Goal: Complete application form: Complete application form

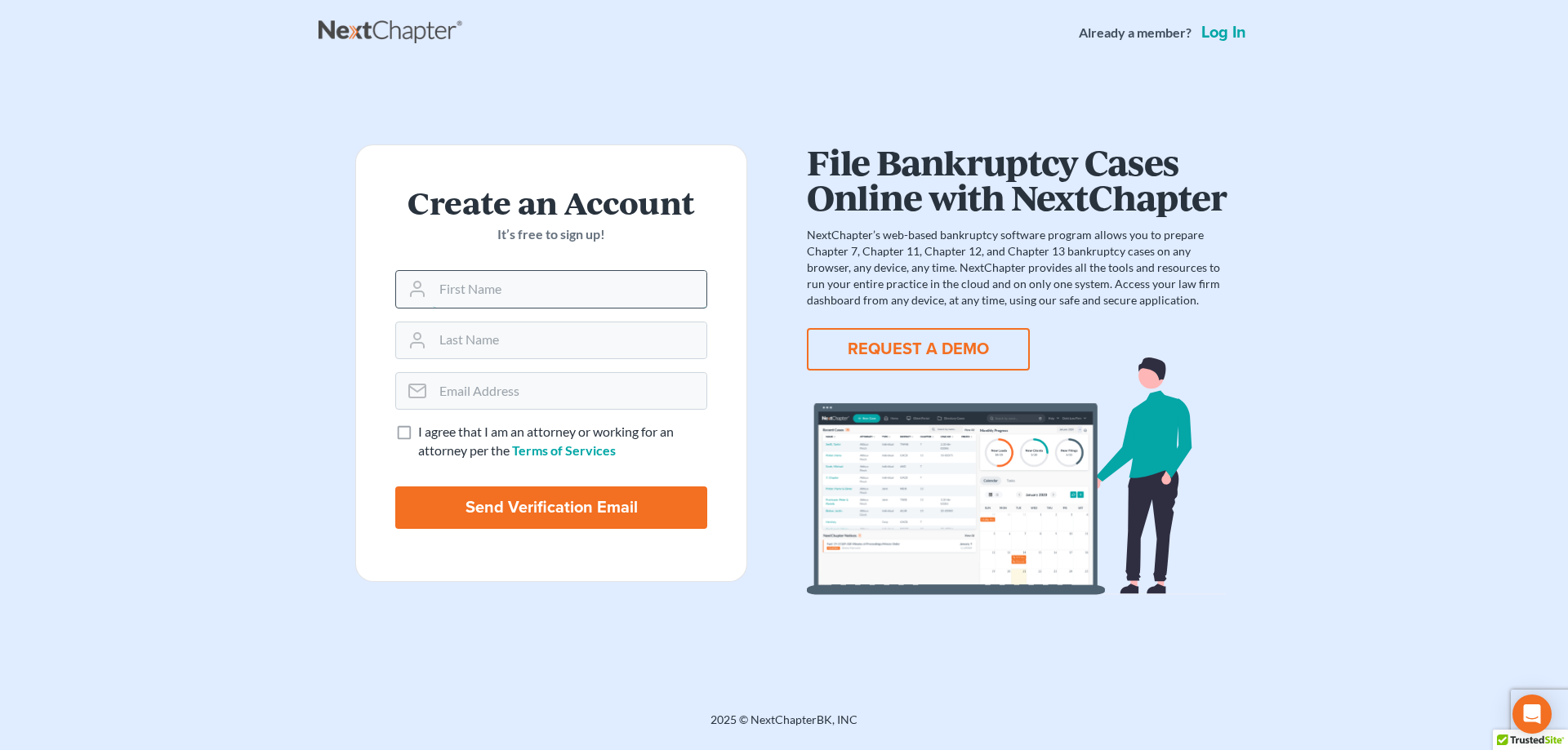
click at [483, 297] on input "text" at bounding box center [569, 289] width 274 height 36
type input "[PERSON_NAME]"
type input "Lawlyes"
click at [479, 391] on input "email" at bounding box center [569, 391] width 274 height 36
type input "[EMAIL_ADDRESS][DOMAIN_NAME]"
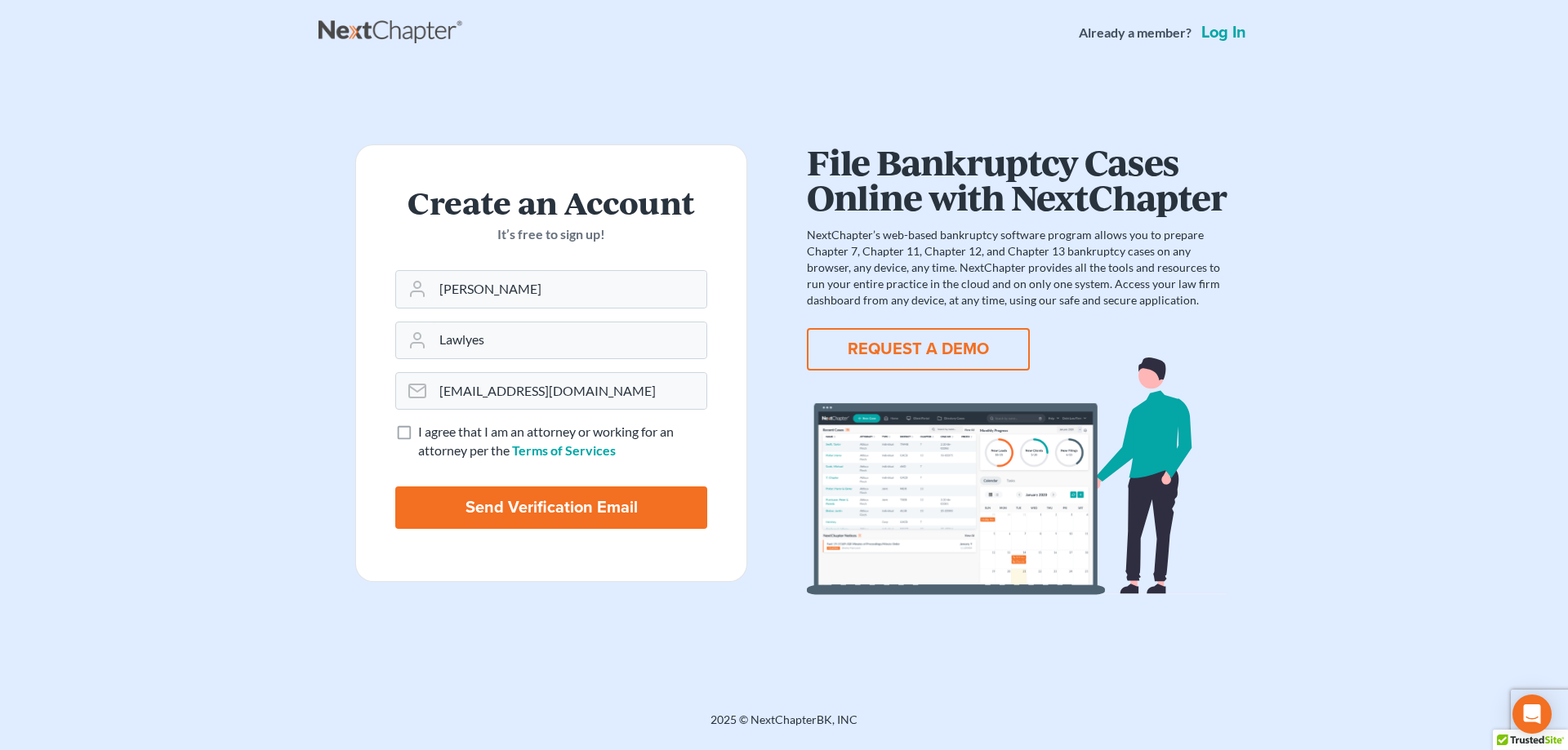
click at [418, 432] on label "I agree that I am an attorney or working for an attorney per the Terms of Servi…" at bounding box center [562, 442] width 289 height 38
click at [425, 432] on input "I agree that I am an attorney or working for an attorney per the Terms of Servi…" at bounding box center [430, 428] width 11 height 11
checkbox input "true"
click at [510, 514] on input "Send Verification Email" at bounding box center [551, 507] width 312 height 42
type input "Thinking..."
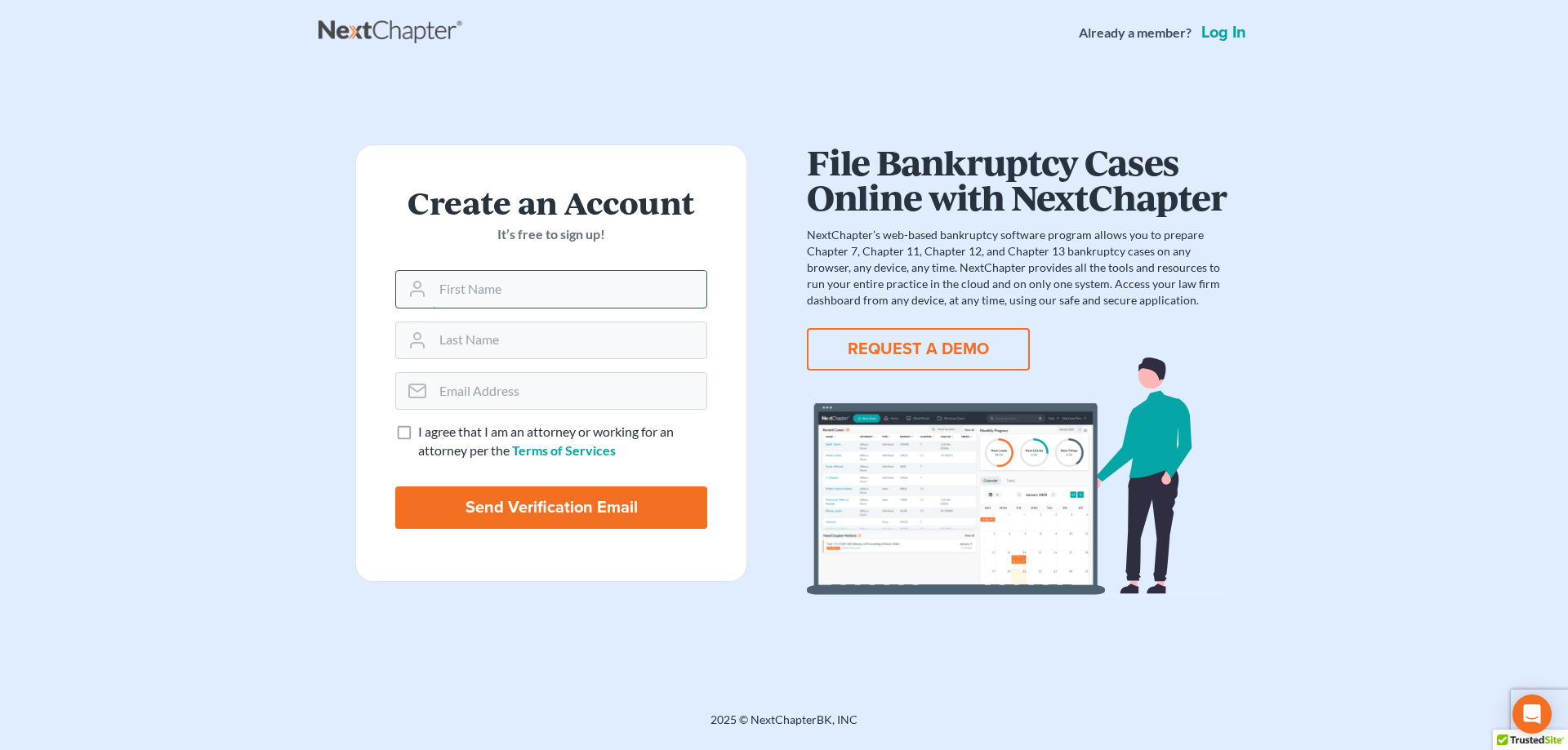
click at [452, 294] on input "text" at bounding box center [569, 289] width 274 height 36
type input "[PERSON_NAME]"
type input "Lawlyes"
click at [500, 391] on input "email" at bounding box center [569, 391] width 274 height 36
type input "[EMAIL_ADDRESS][DOMAIN_NAME]"
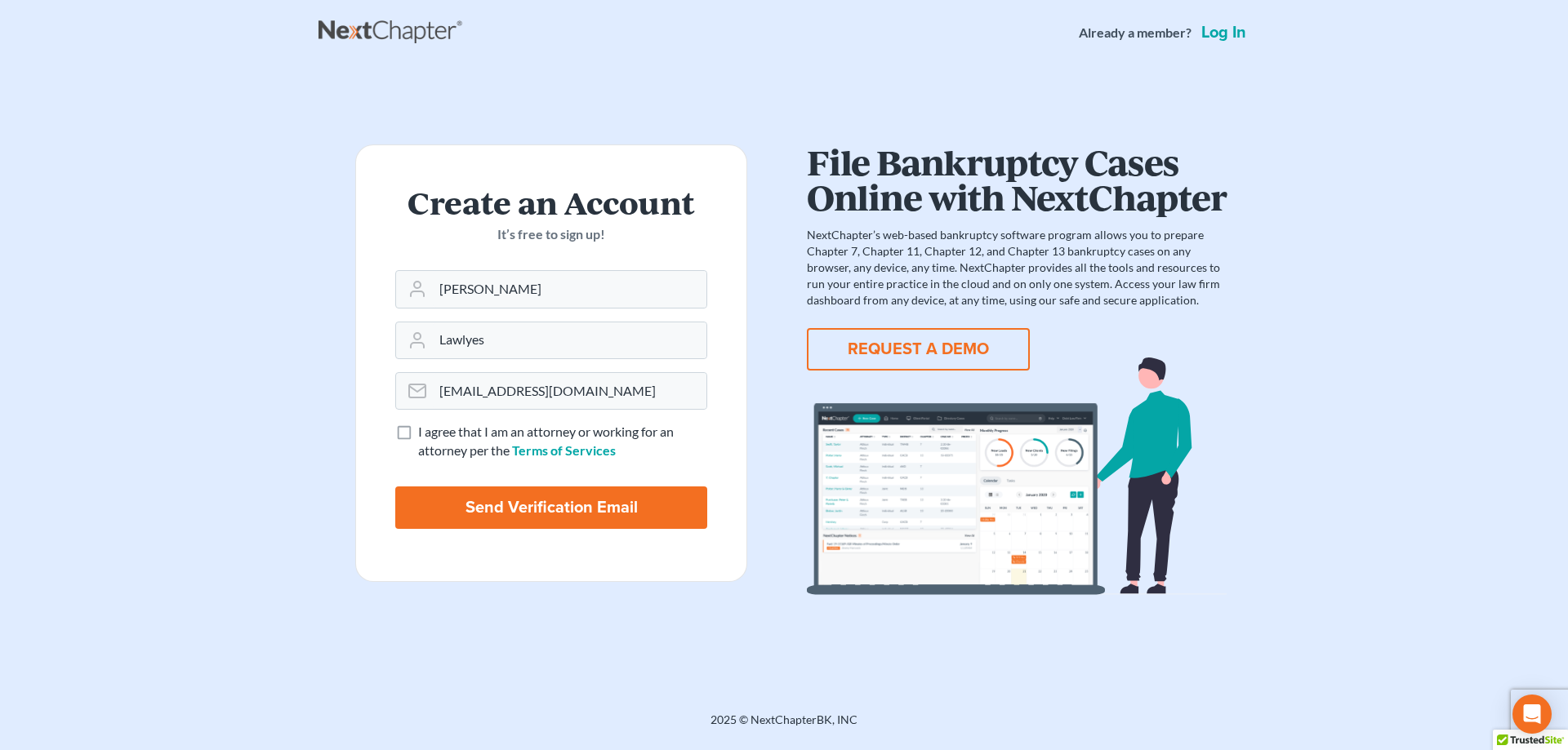
click at [418, 432] on label "I agree that I am an attorney or working for an attorney per the Terms of Servi…" at bounding box center [562, 442] width 289 height 38
click at [425, 432] on input "I agree that I am an attorney or working for an attorney per the Terms of Servi…" at bounding box center [430, 428] width 11 height 11
checkbox input "true"
click at [527, 513] on input "Send Verification Email" at bounding box center [551, 507] width 312 height 42
type input "Thinking..."
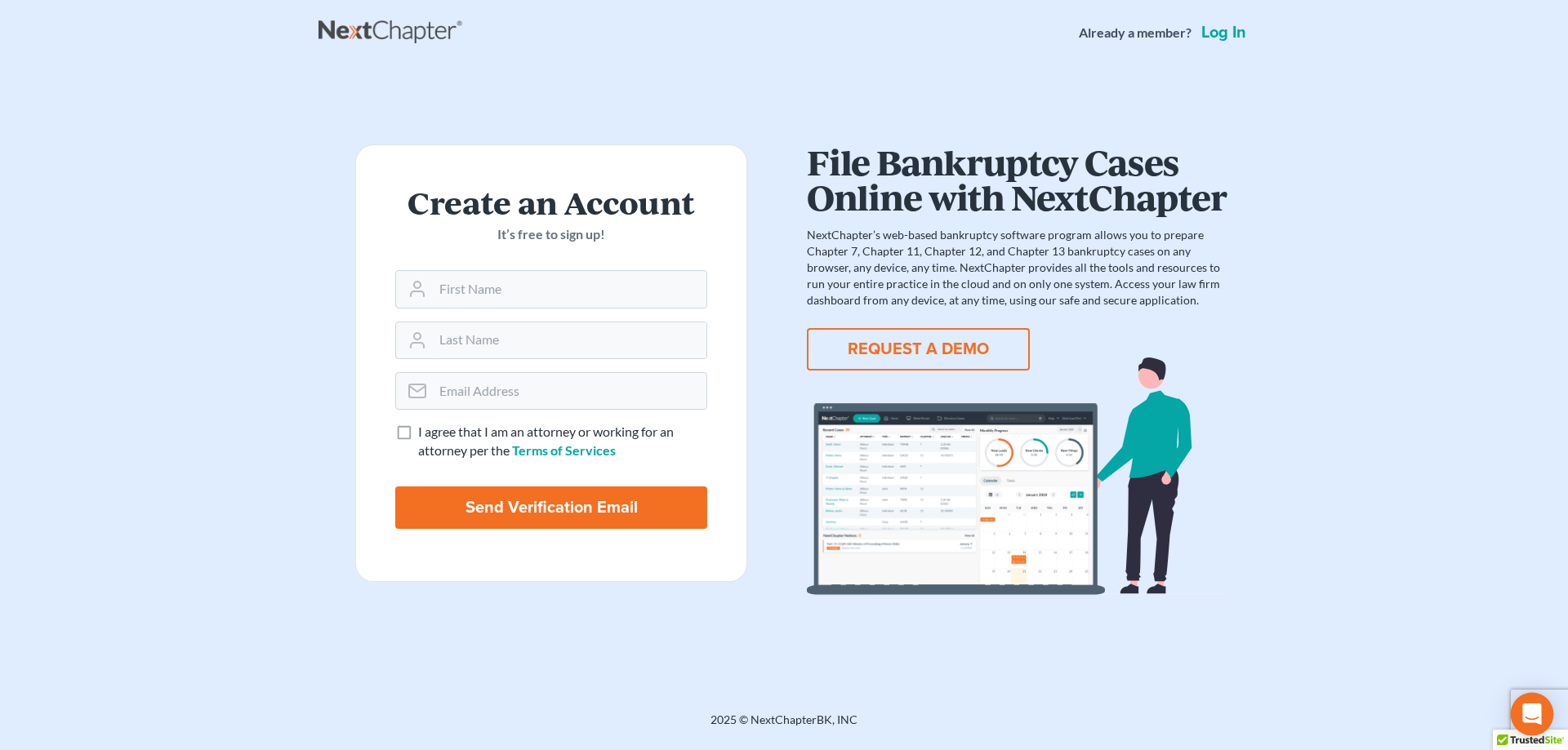
click at [1522, 708] on div "Open Intercom Messenger" at bounding box center [1532, 714] width 43 height 43
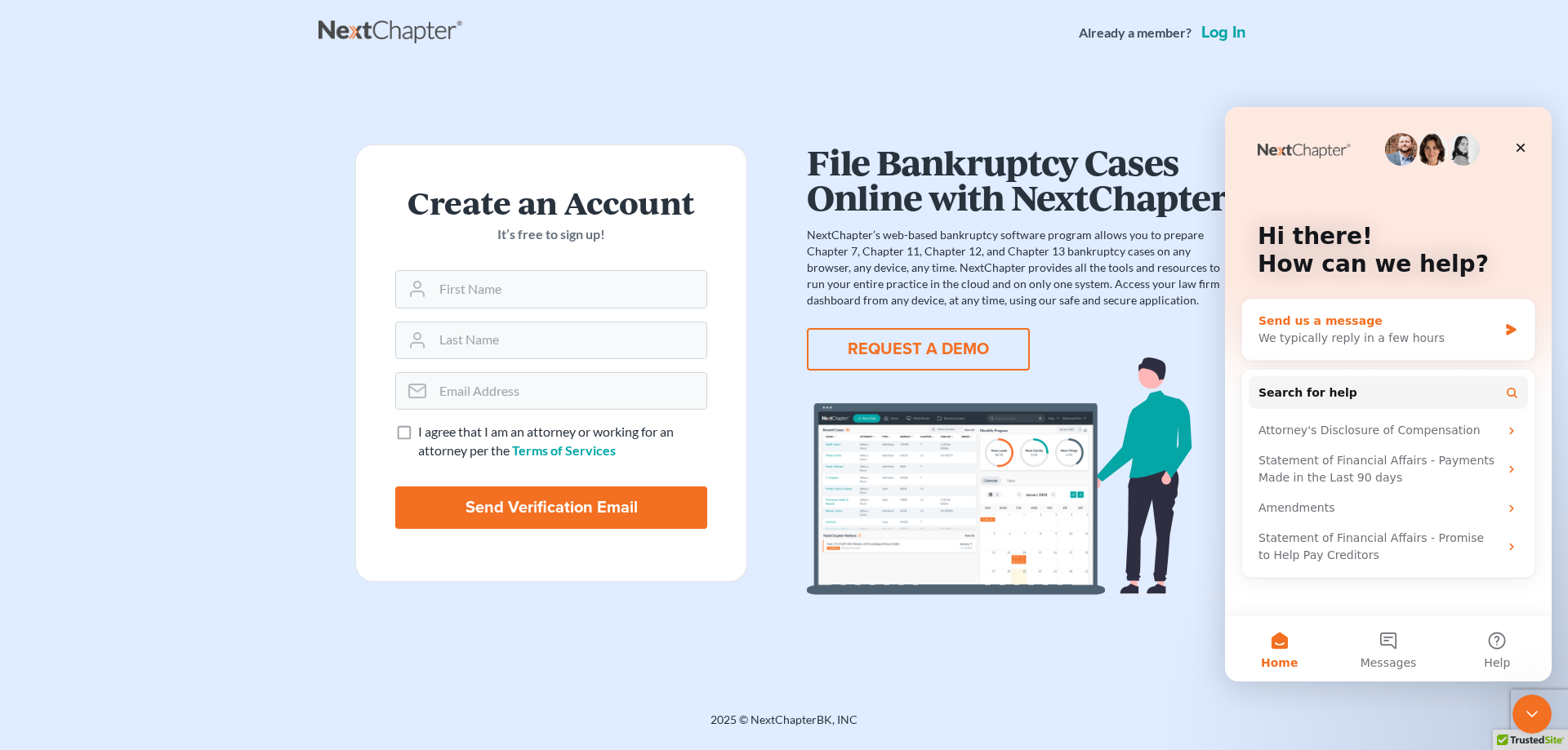
click at [1311, 329] on div "Send us a message" at bounding box center [1378, 321] width 240 height 17
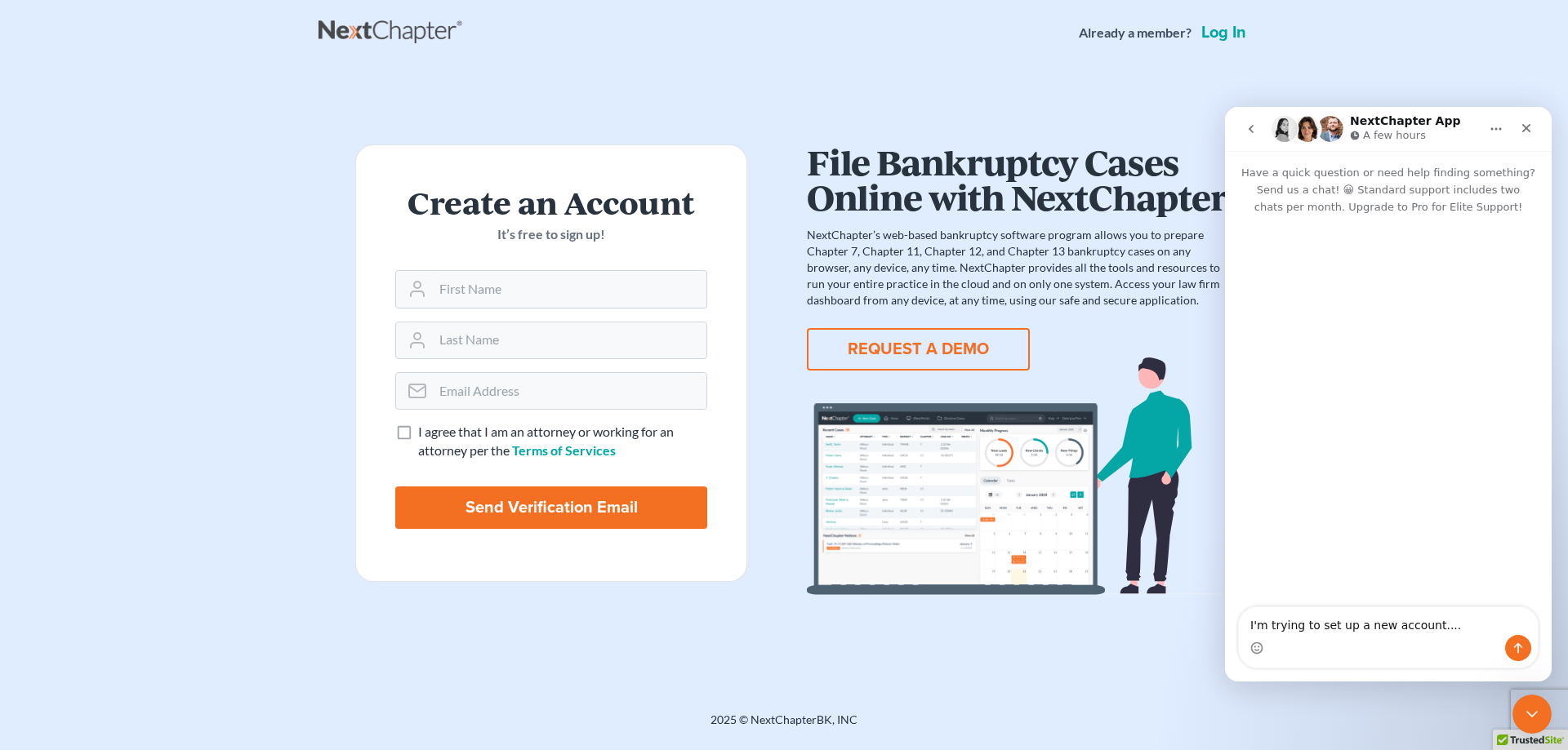
type textarea "I'm trying to set up a new account...."
click at [1516, 649] on icon "Send a message…" at bounding box center [1518, 648] width 13 height 13
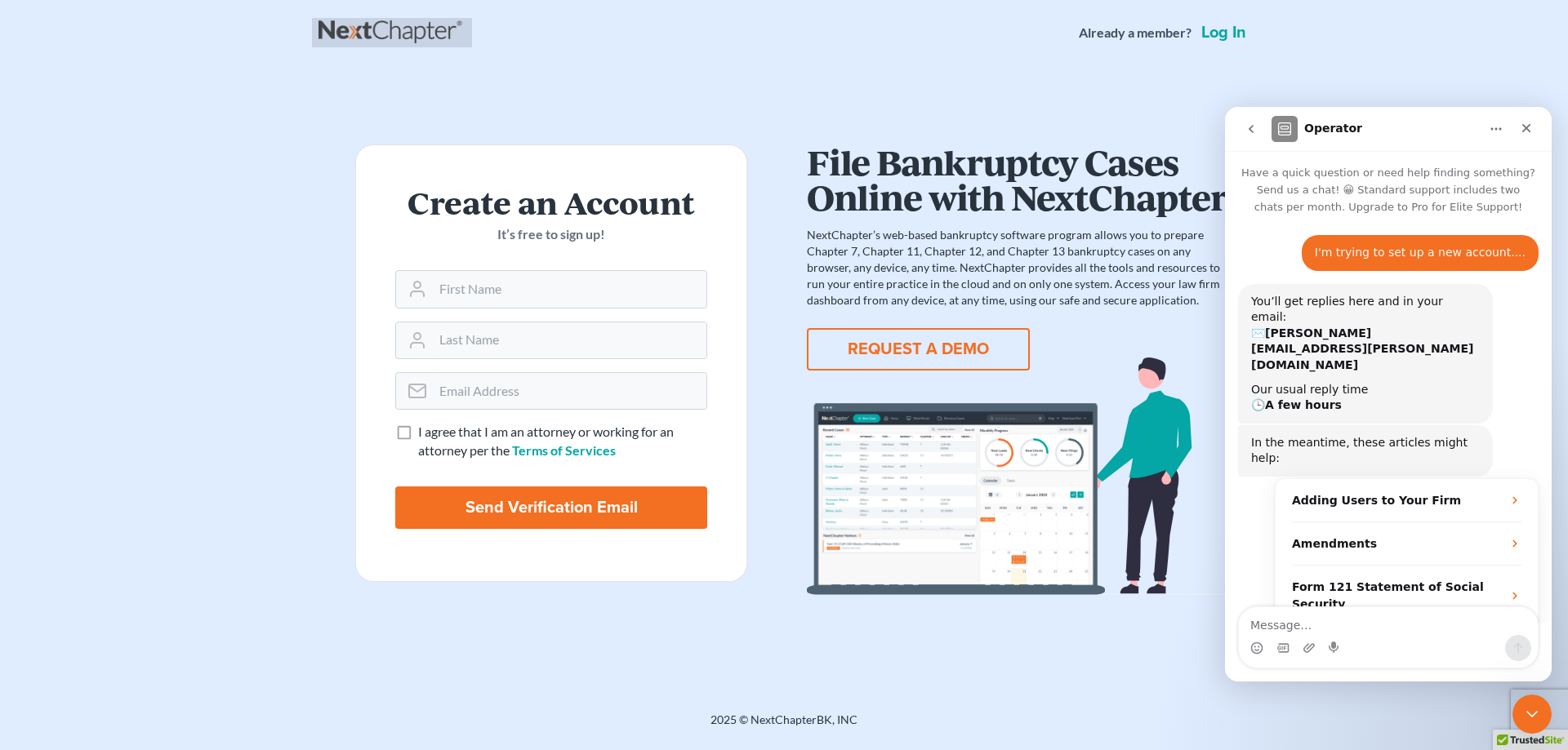
click at [383, 36] on link at bounding box center [392, 32] width 147 height 29
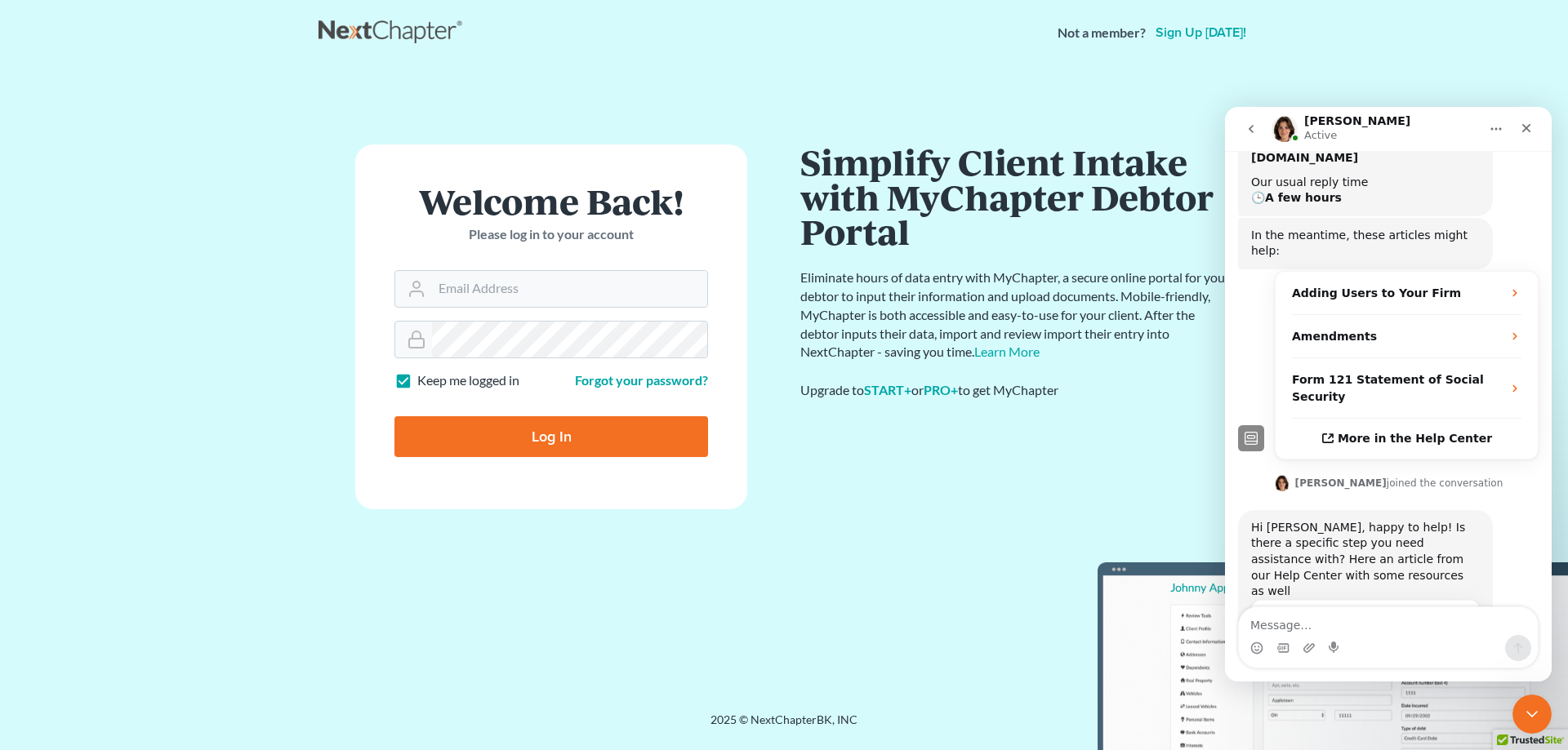
scroll to position [224, 0]
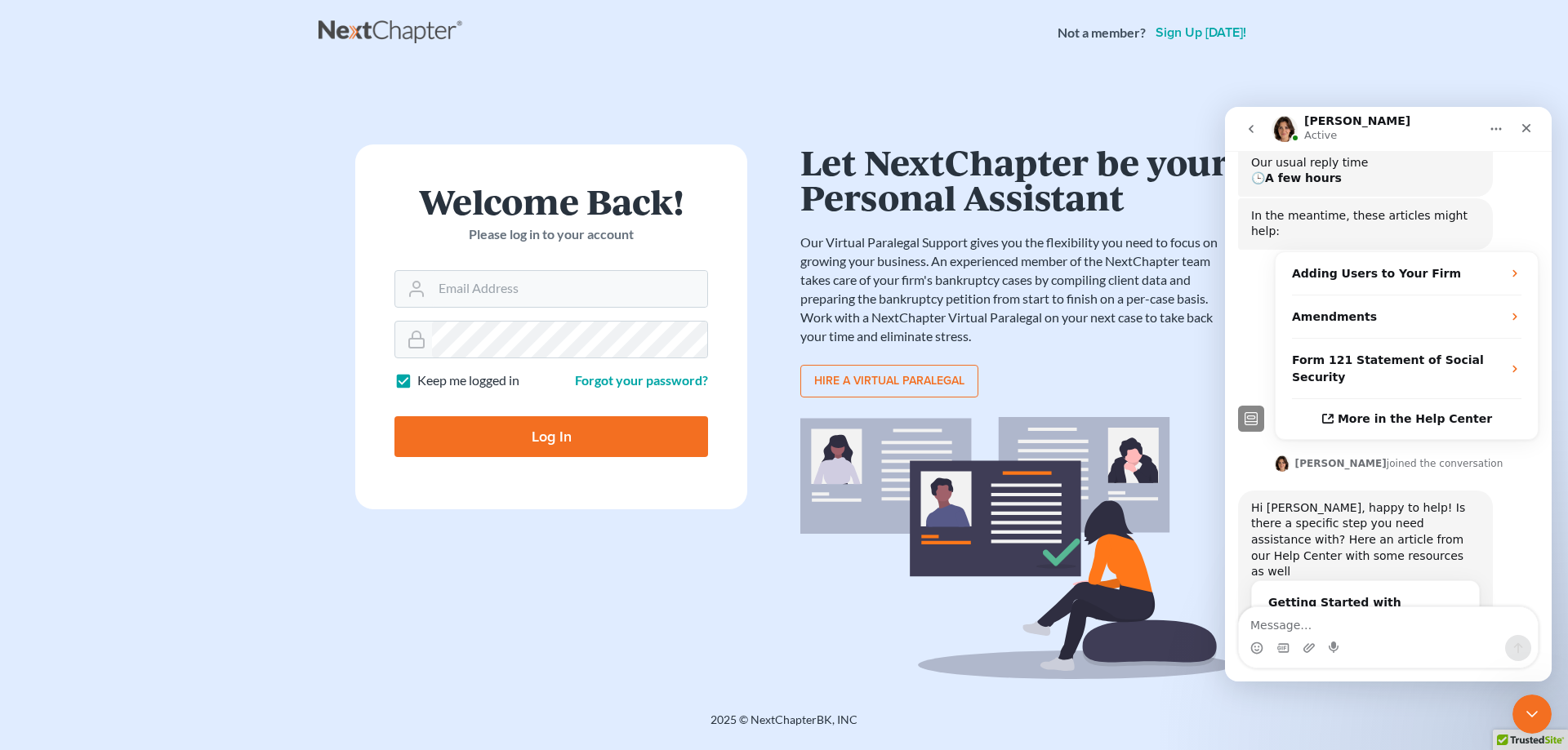
click at [1257, 631] on textarea "Message…" at bounding box center [1387, 621] width 299 height 28
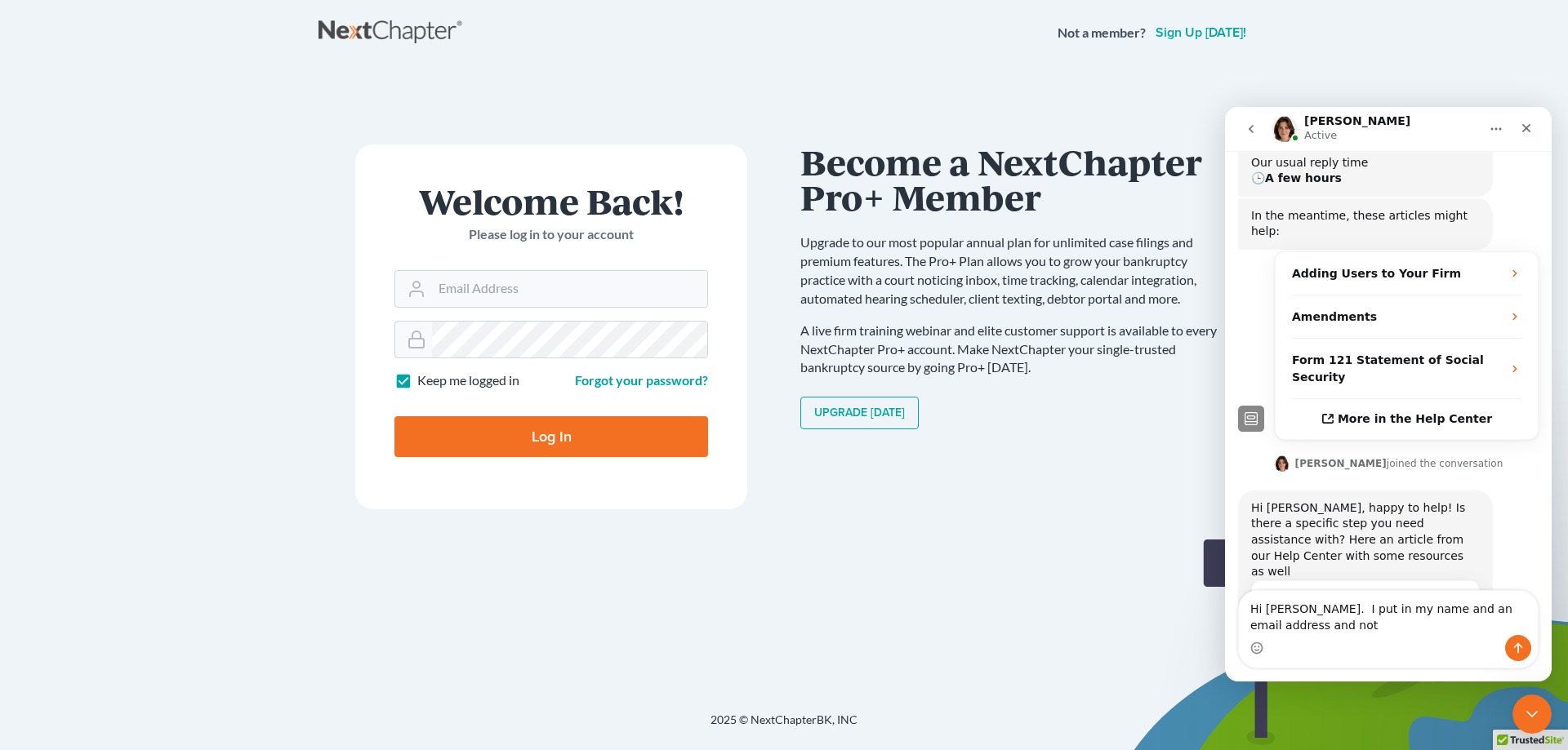
scroll to position [240, 0]
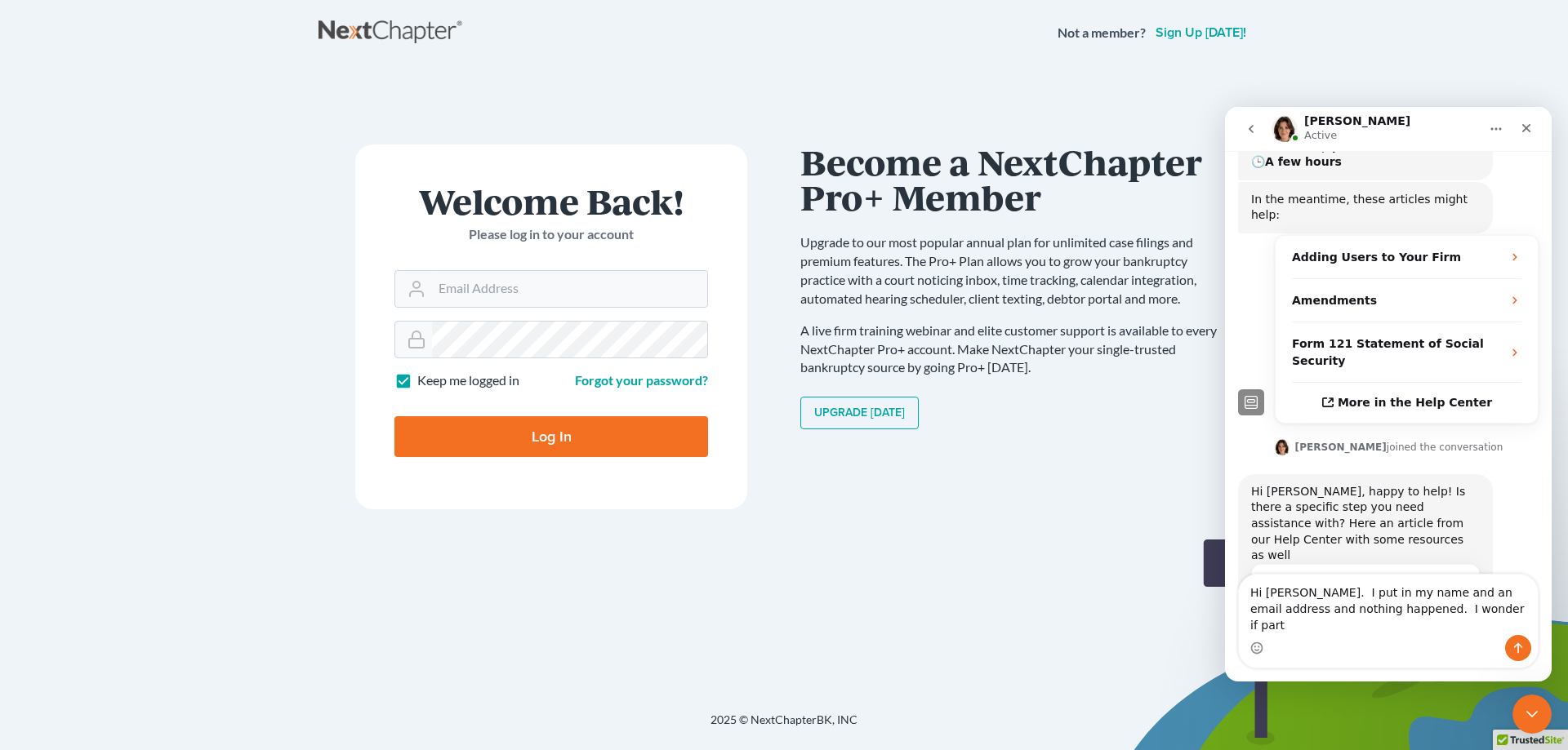
click at [1342, 628] on textarea "Hi [PERSON_NAME]. I put in my name and an email address and nothing happened. I…" at bounding box center [1387, 605] width 299 height 61
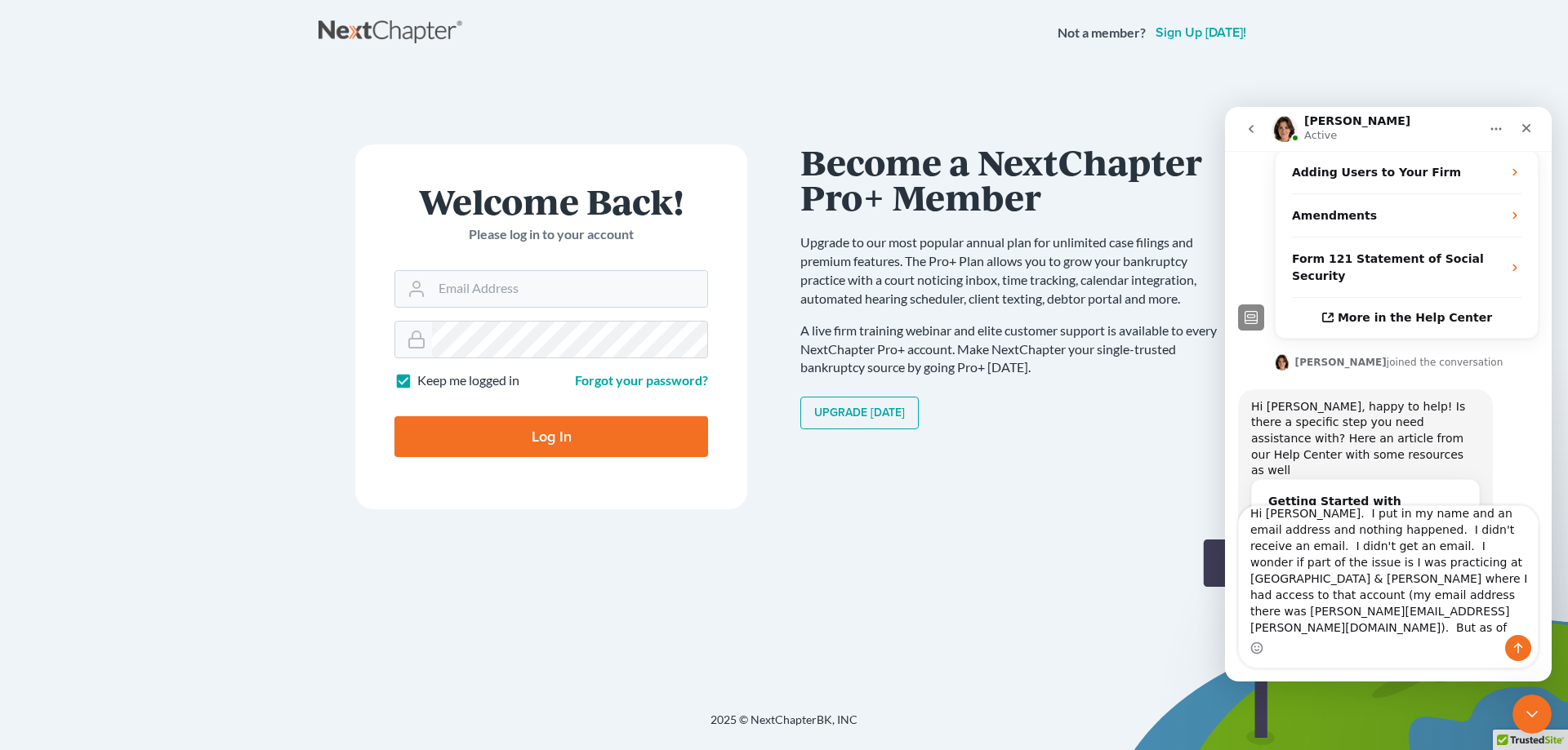
scroll to position [27, 0]
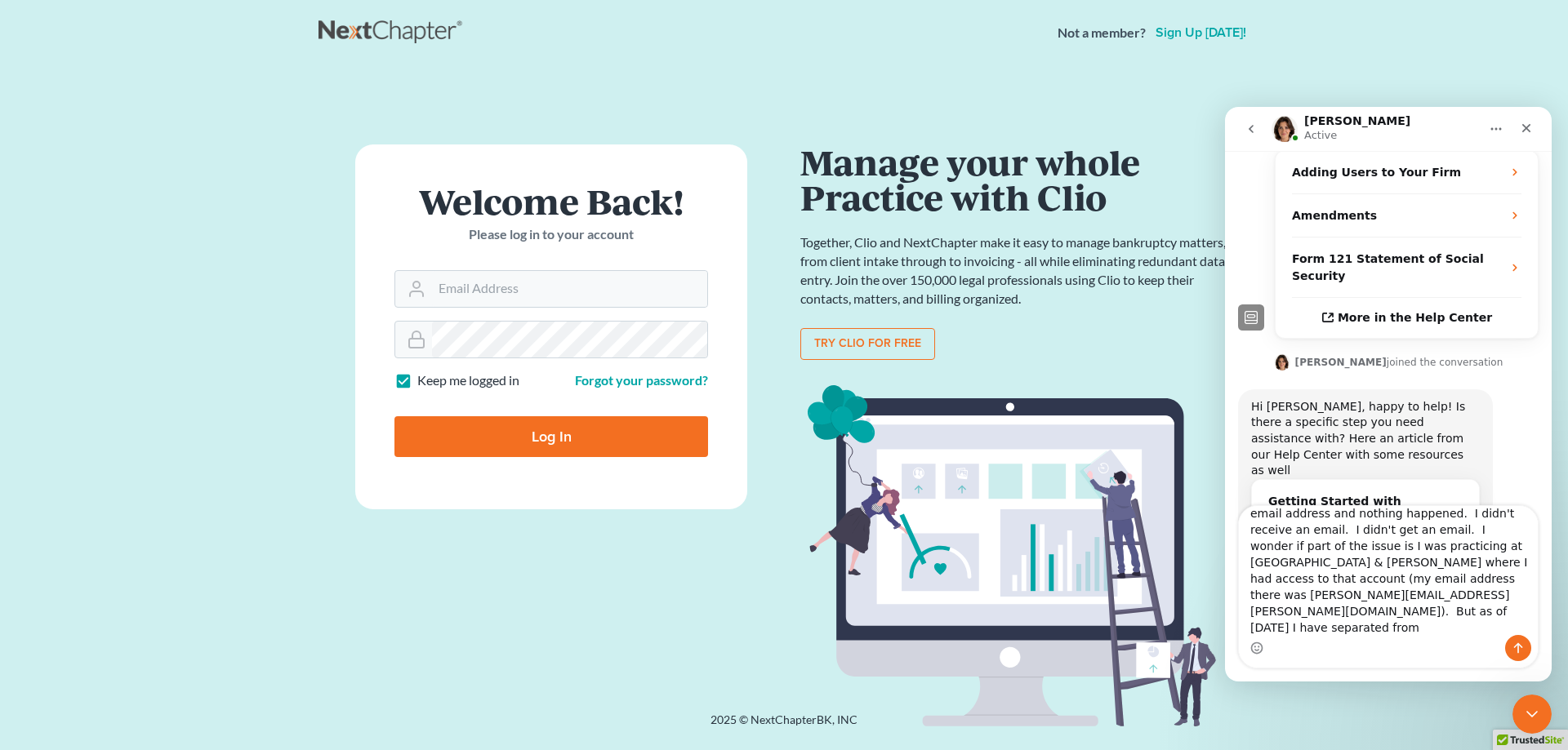
type textarea "Hi [PERSON_NAME]. I put in my name and an email address and nothing happened. I…"
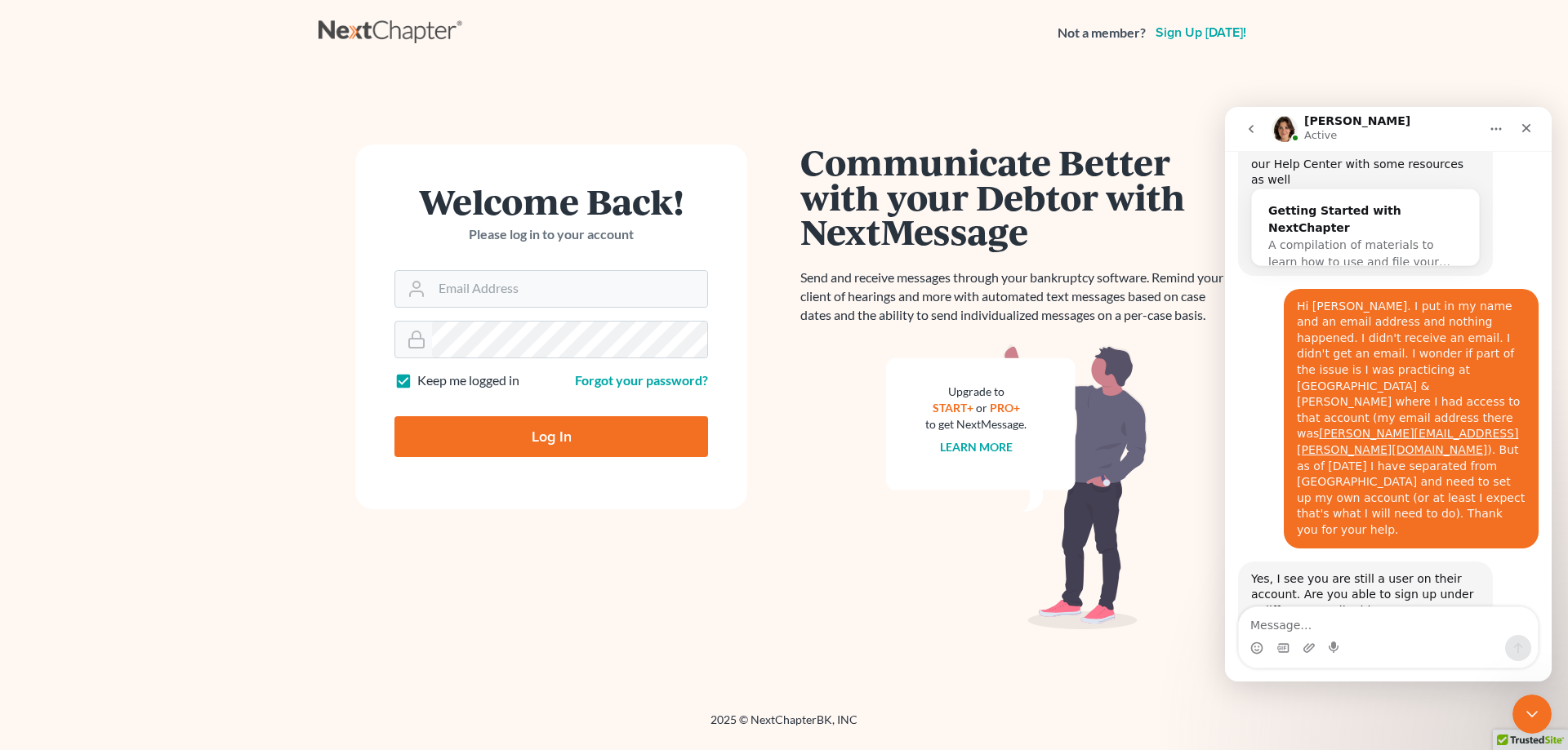
scroll to position [615, 0]
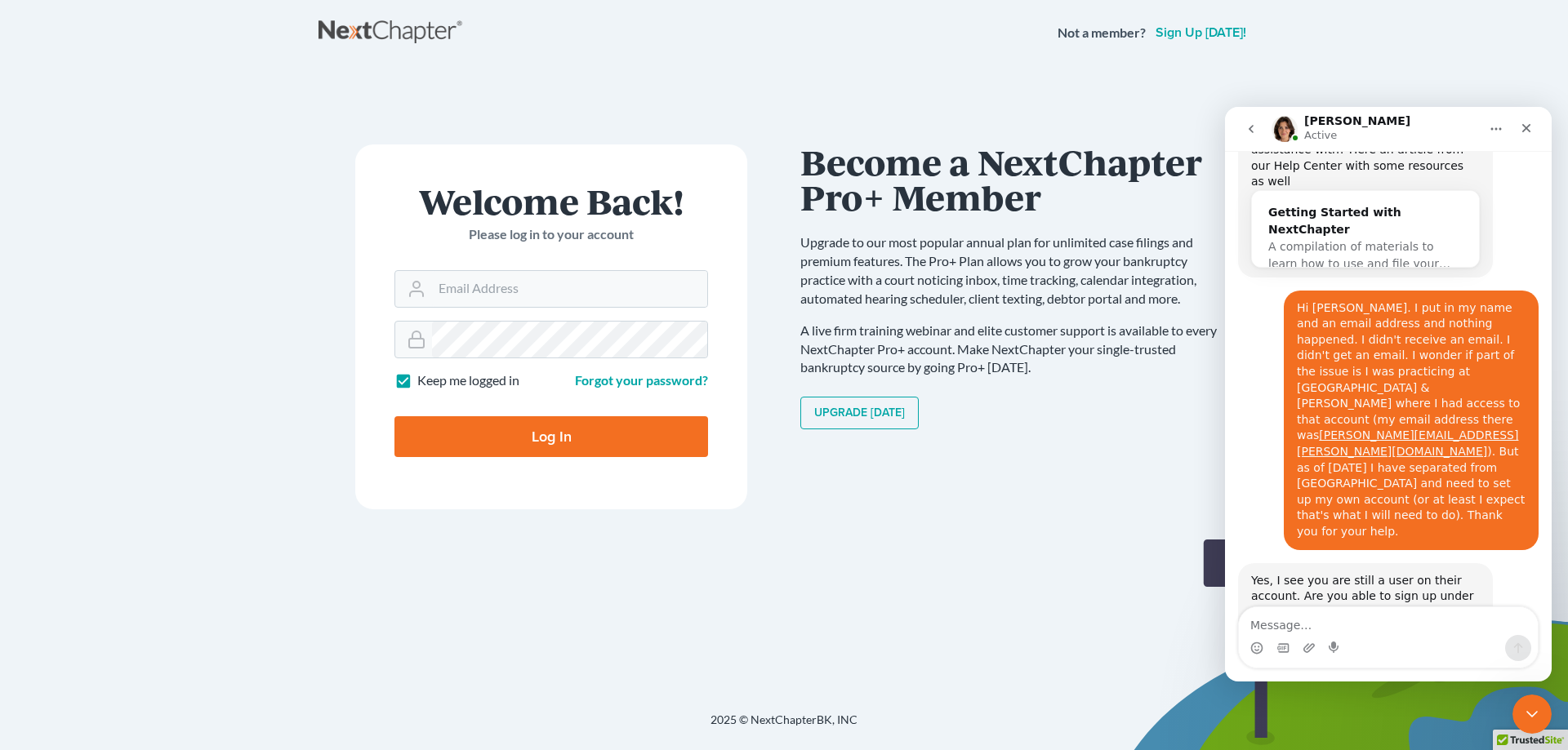
click at [1257, 626] on textarea "Message…" at bounding box center [1387, 621] width 299 height 28
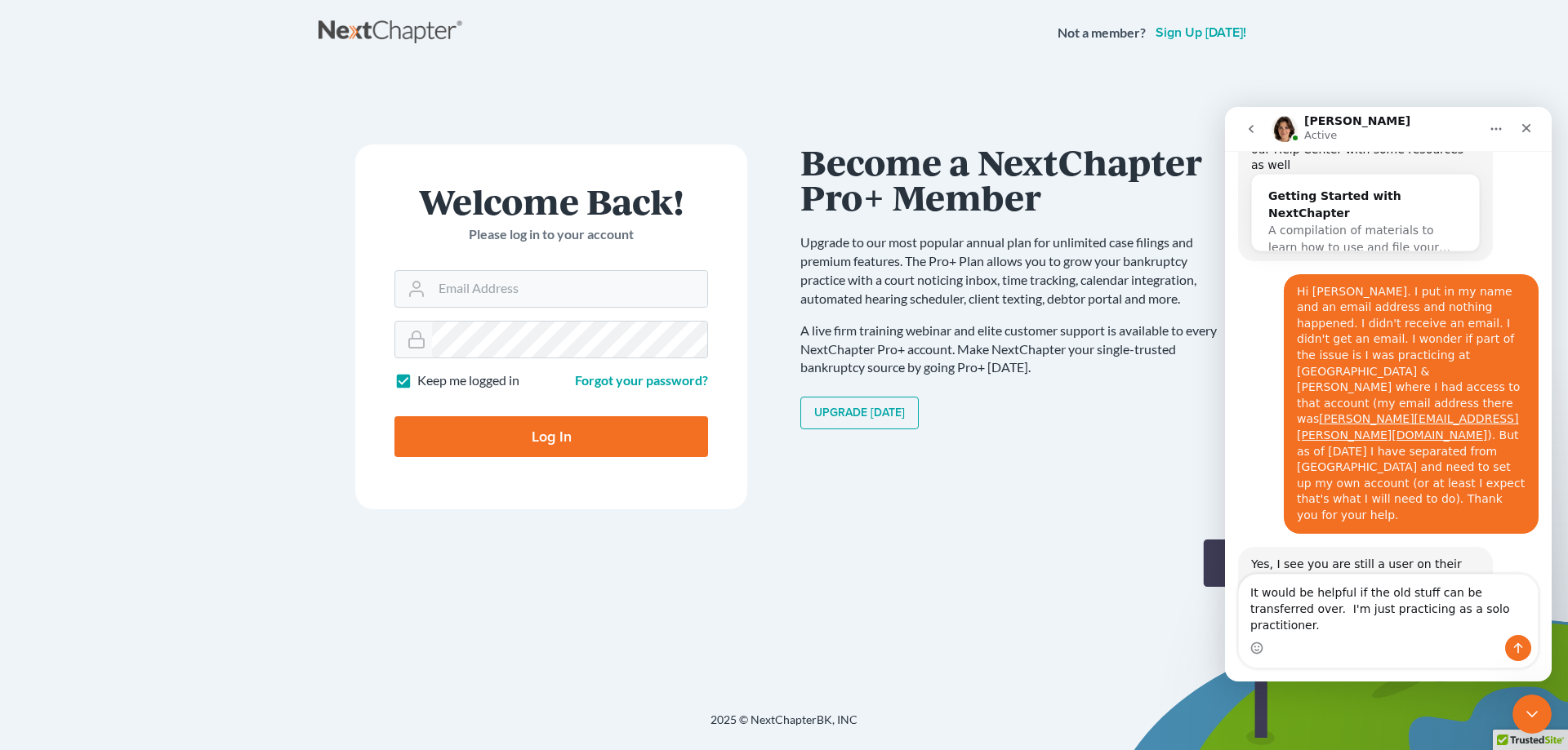
click at [1245, 607] on textarea "It would be helpful if the old stuff can be transferred over. I'm just practici…" at bounding box center [1387, 605] width 299 height 61
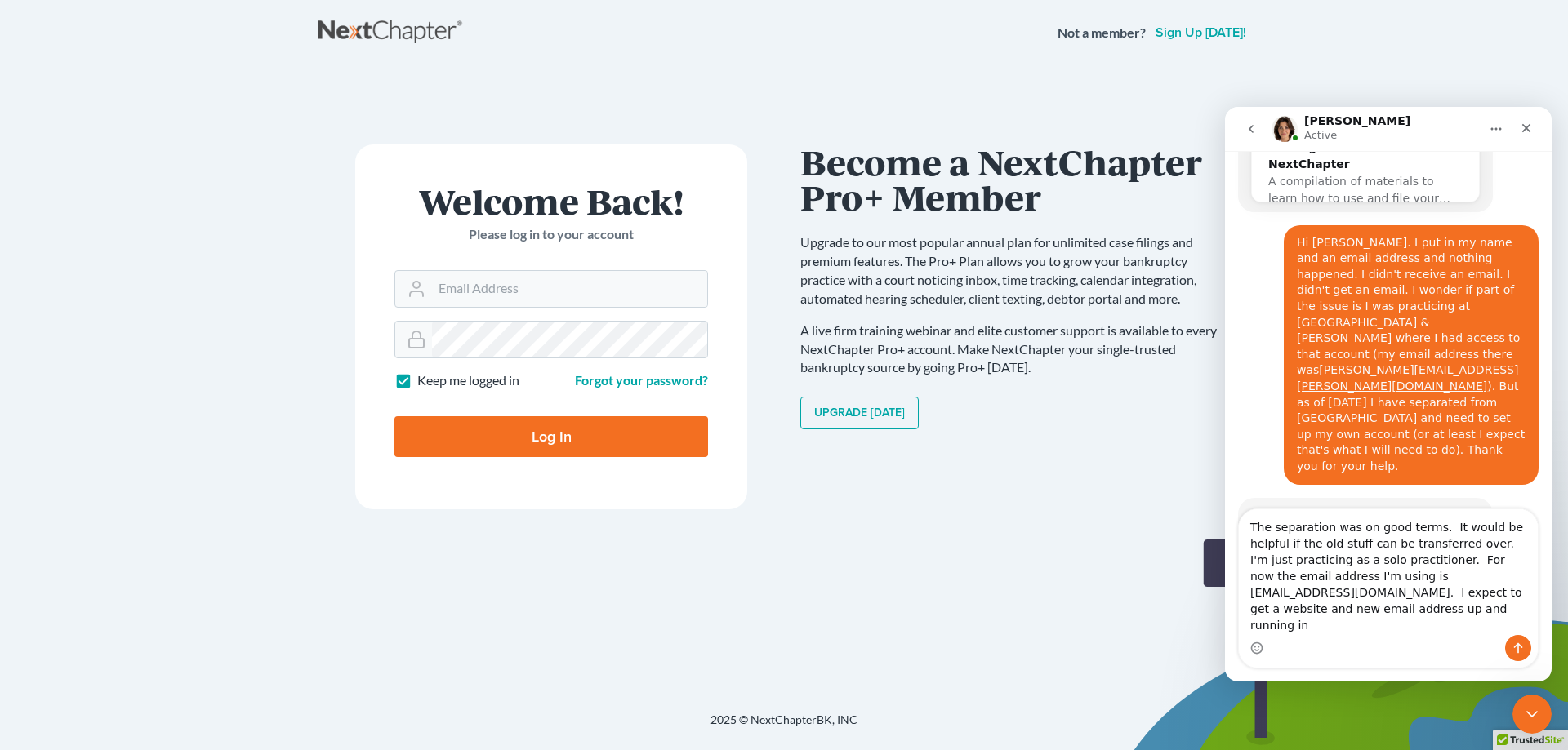
scroll to position [696, 0]
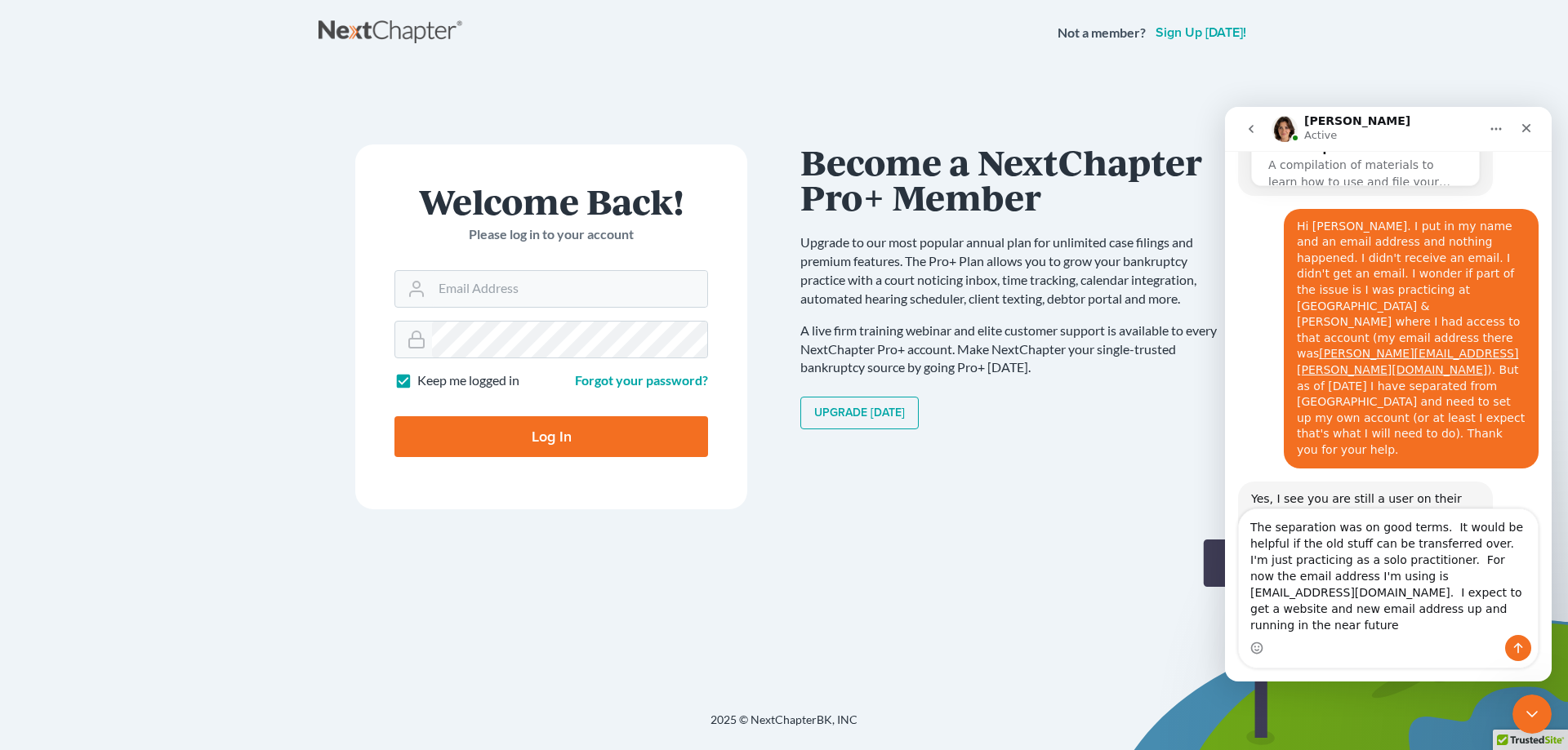
type textarea "The separation was on good terms. It would be helpful if the old stuff can be t…"
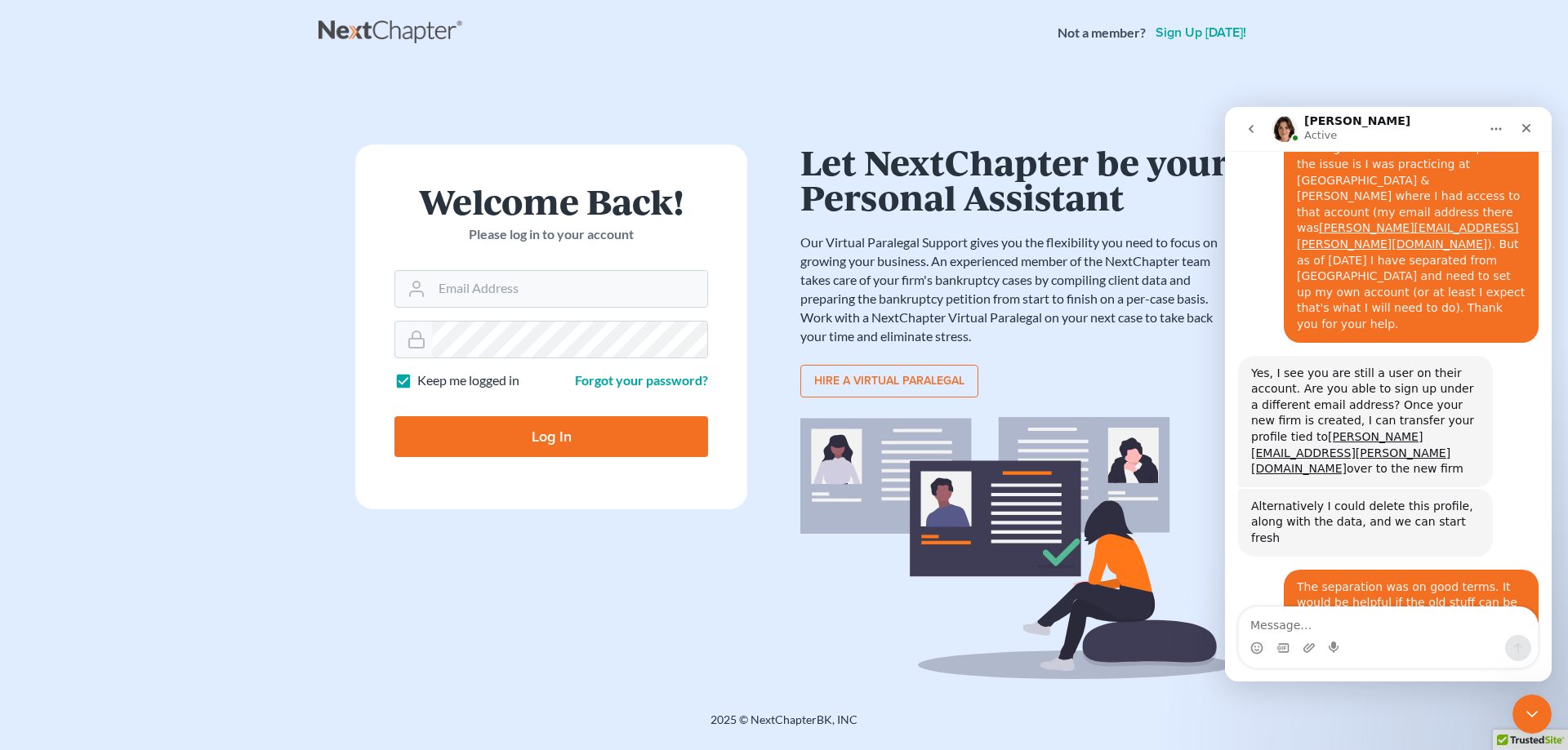
scroll to position [840, 0]
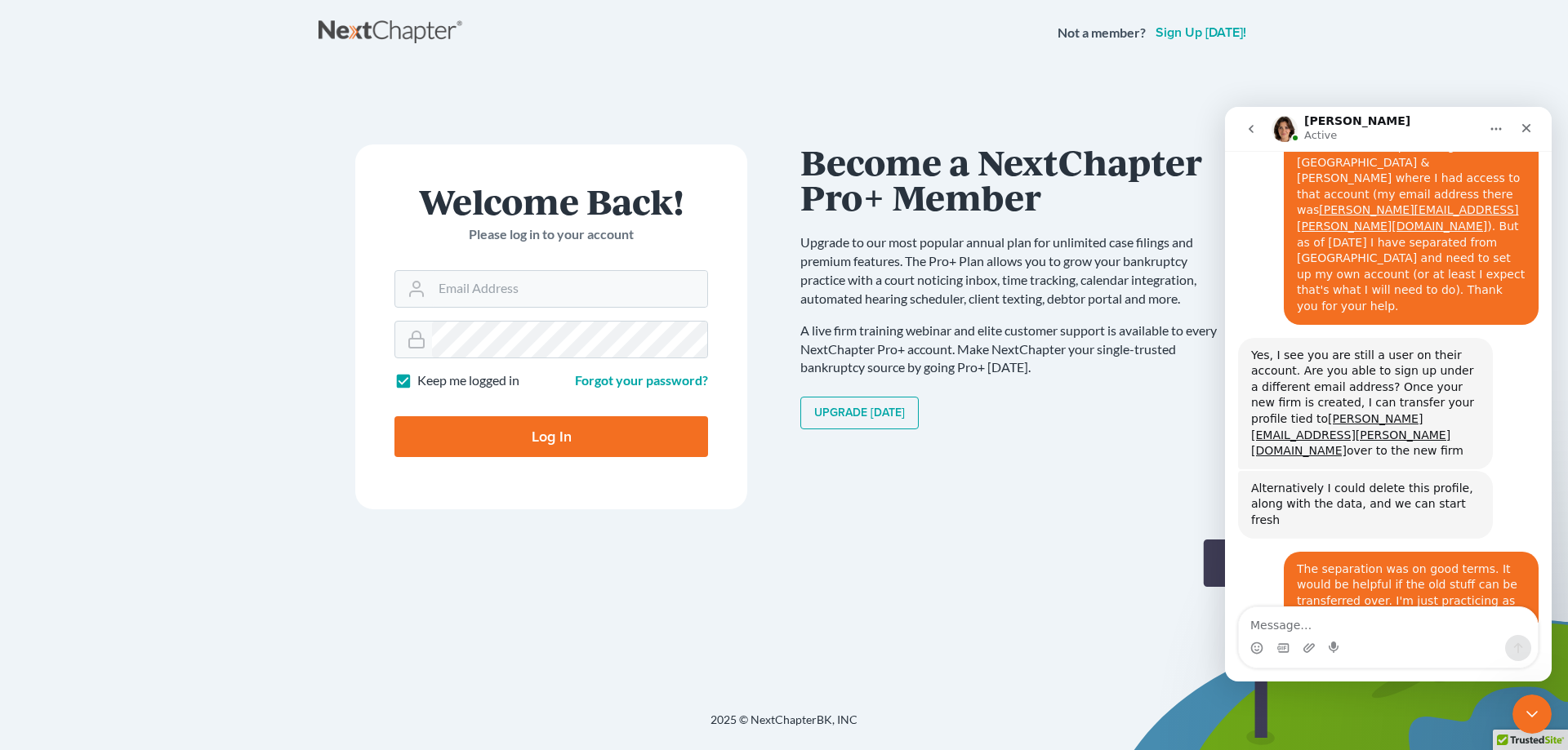
click at [1294, 620] on textarea "Message…" at bounding box center [1387, 621] width 299 height 28
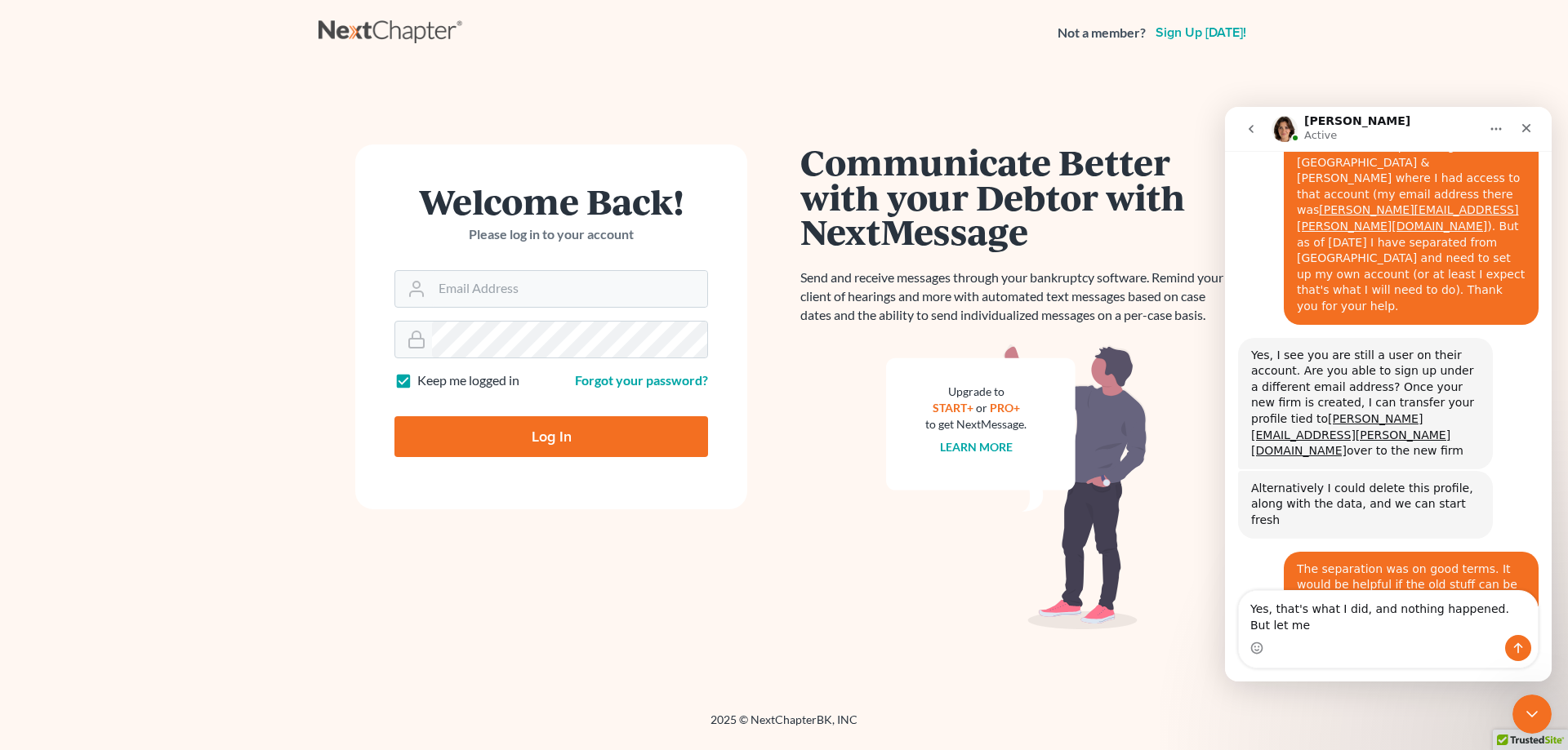
scroll to position [856, 0]
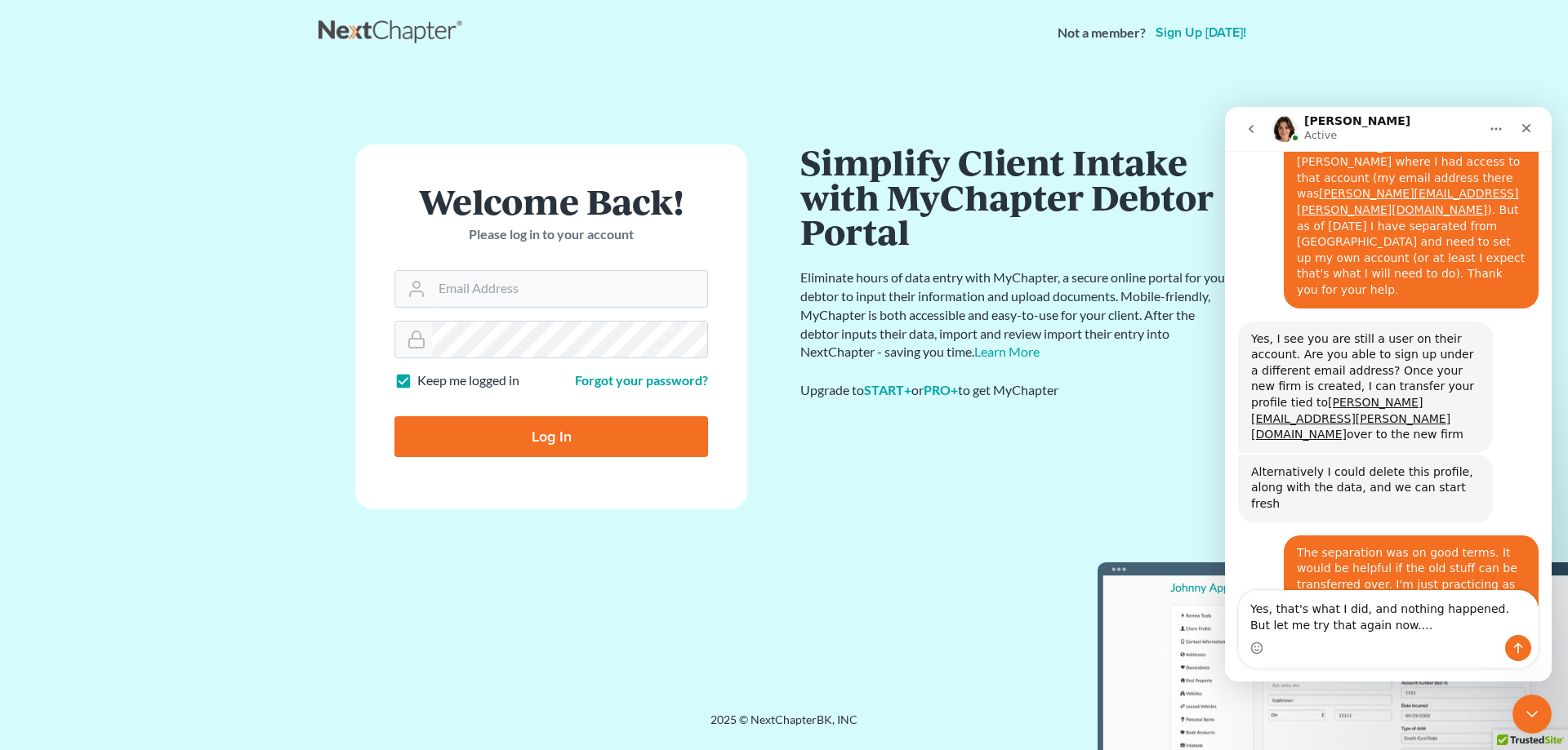
type textarea "Yes, that's what I did, and nothing happened. But let me try that again now....."
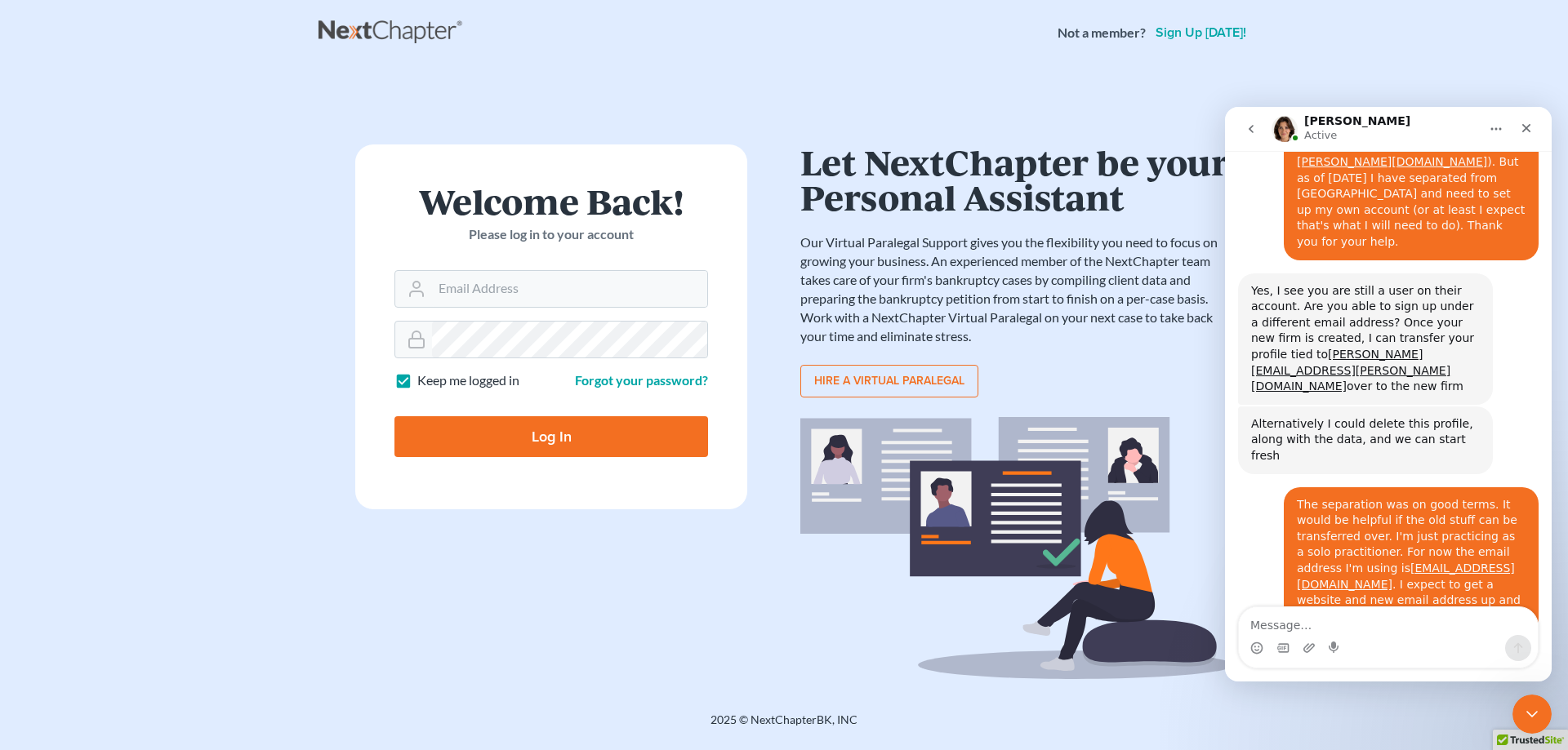
click at [1212, 33] on link "Sign up today!" at bounding box center [1201, 32] width 97 height 13
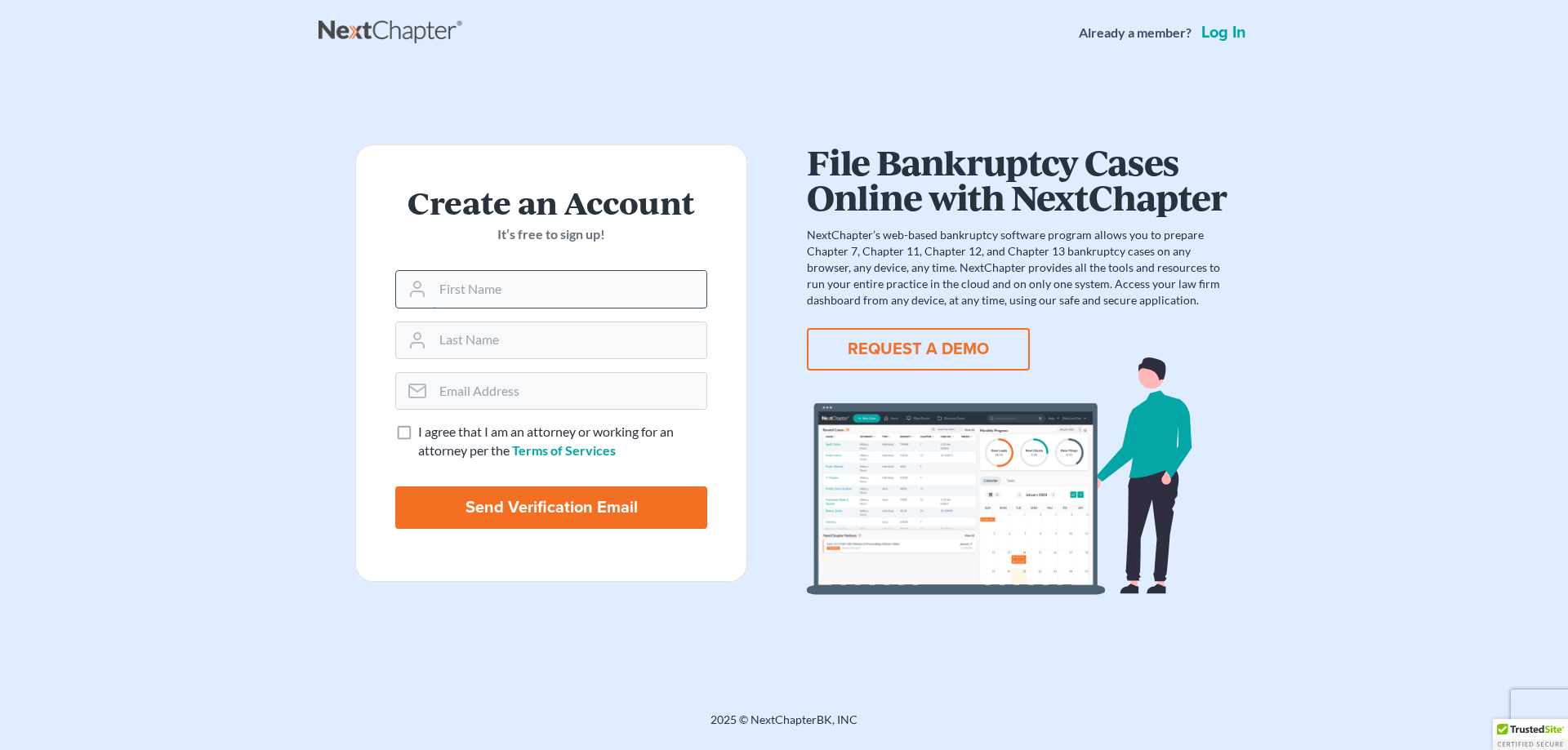
click at [473, 286] on input "text" at bounding box center [569, 289] width 274 height 36
type input "[PERSON_NAME]"
type input "Lawlyes"
click at [499, 391] on input "email" at bounding box center [569, 391] width 274 height 36
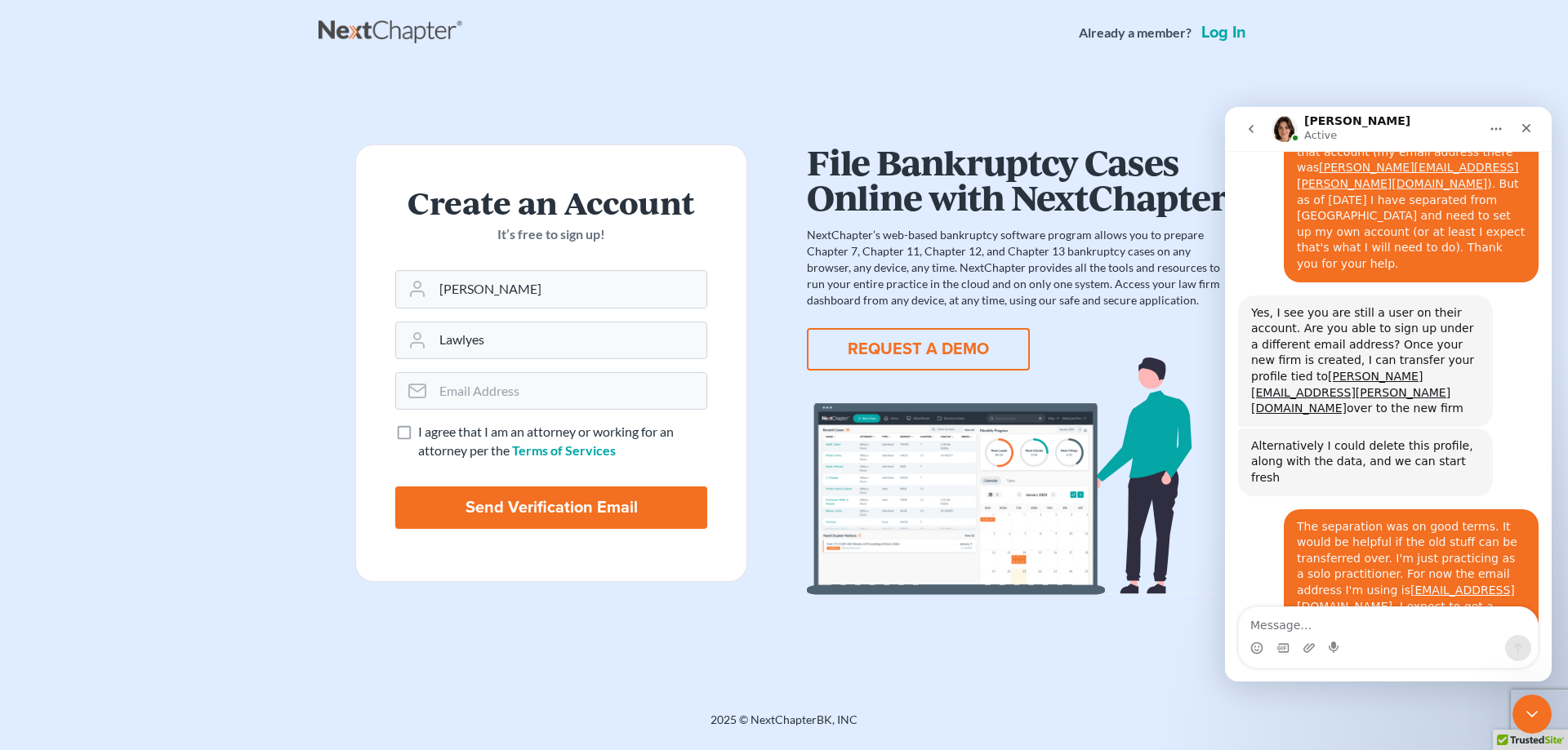
scroll to position [905, 0]
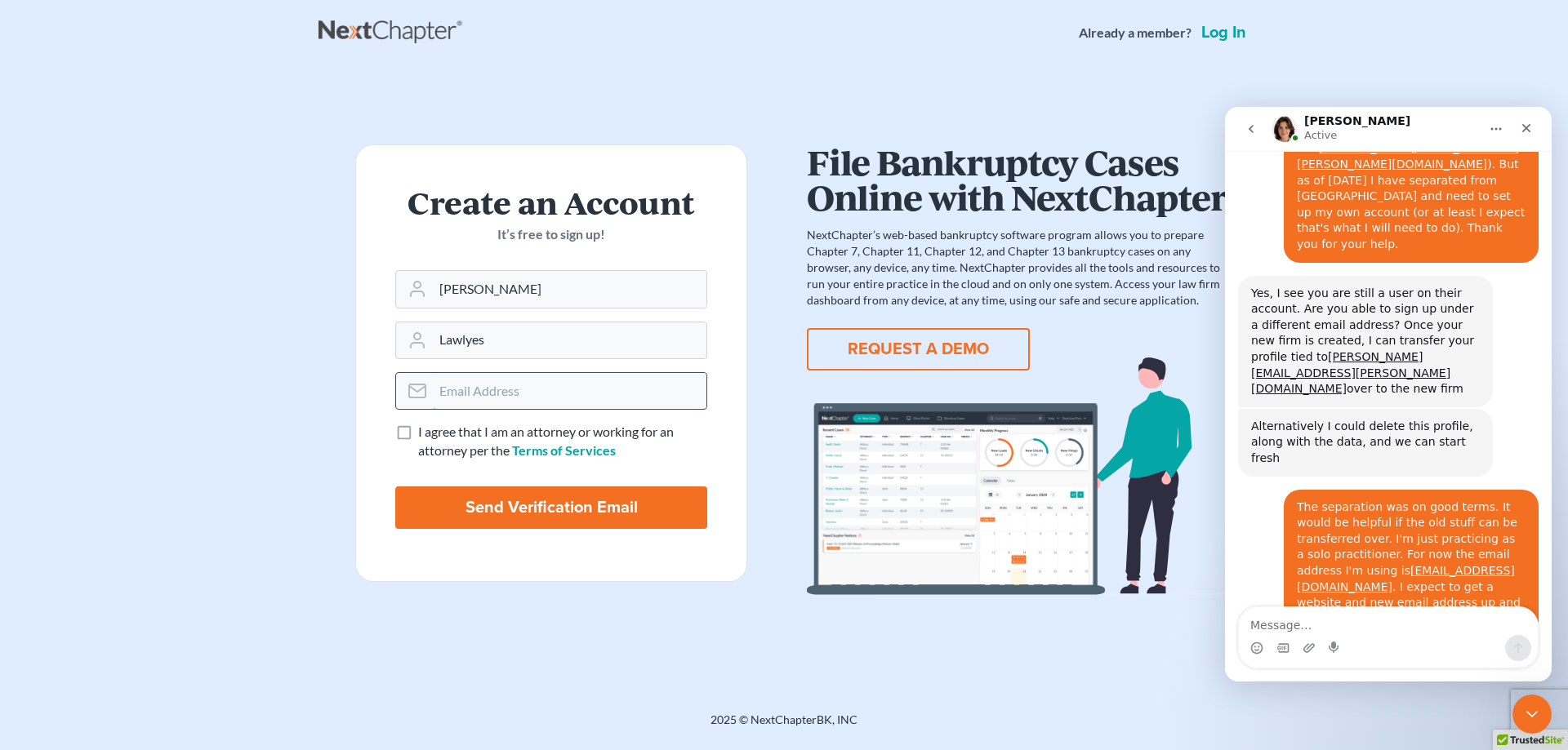
click at [473, 393] on input "email" at bounding box center [569, 391] width 274 height 36
type input "[EMAIL_ADDRESS][DOMAIN_NAME]"
click at [418, 428] on label "I agree that I am an attorney or working for an attorney per the Terms of Servi…" at bounding box center [562, 442] width 289 height 38
click at [425, 428] on input "I agree that I am an attorney or working for an attorney per the Terms of Servi…" at bounding box center [430, 428] width 11 height 11
checkbox input "true"
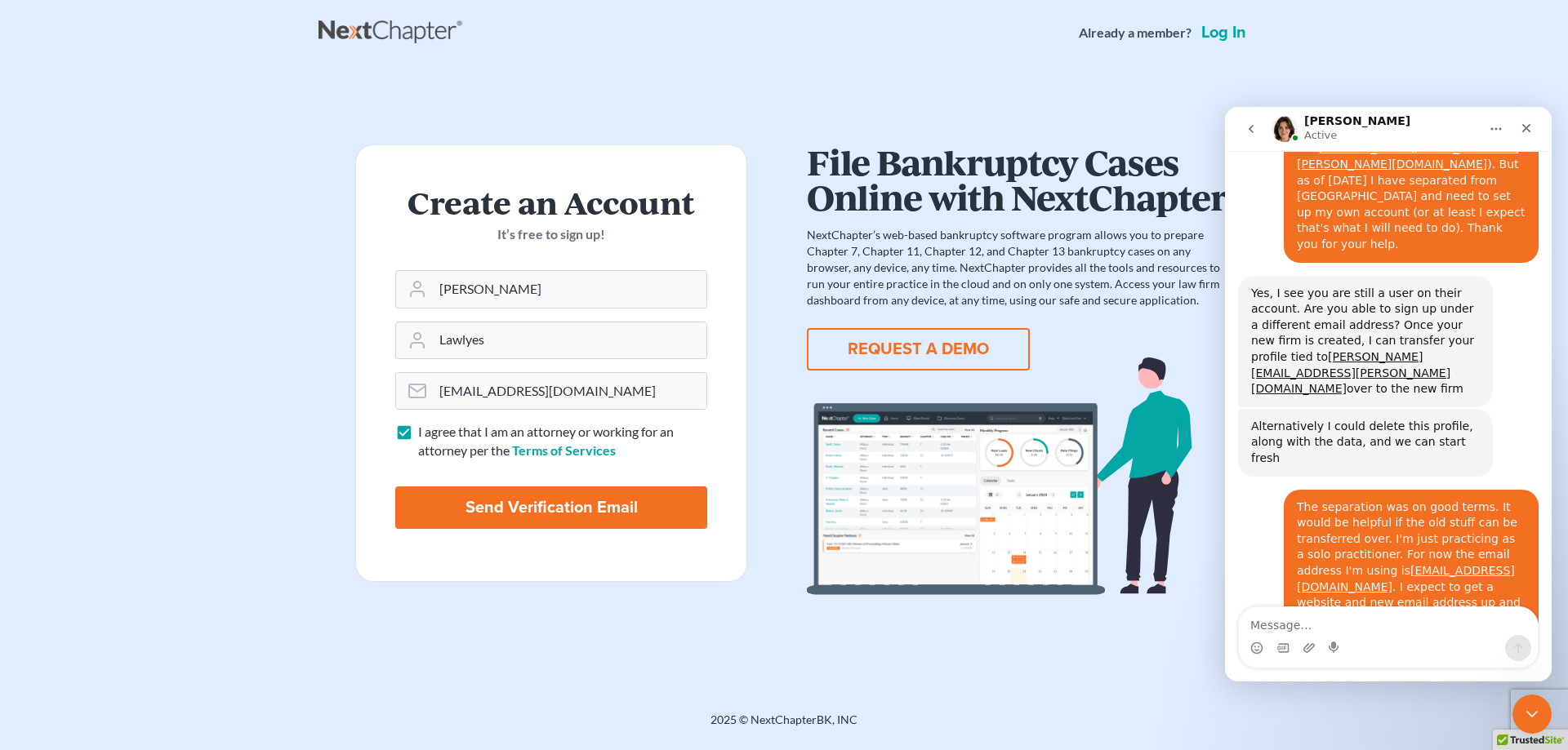
click at [514, 501] on input "Send Verification Email" at bounding box center [551, 507] width 312 height 42
type input "Thinking..."
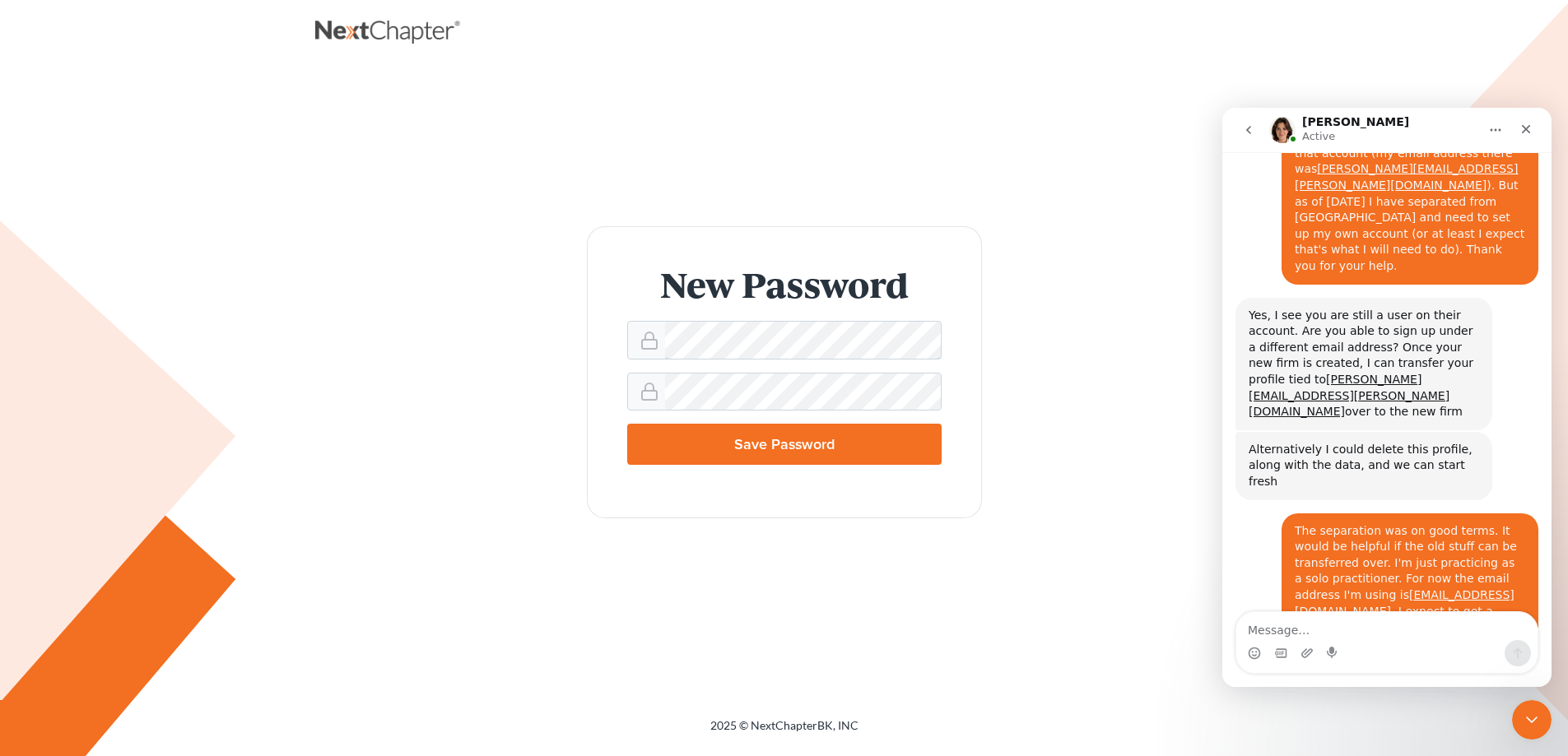
scroll to position [912, 0]
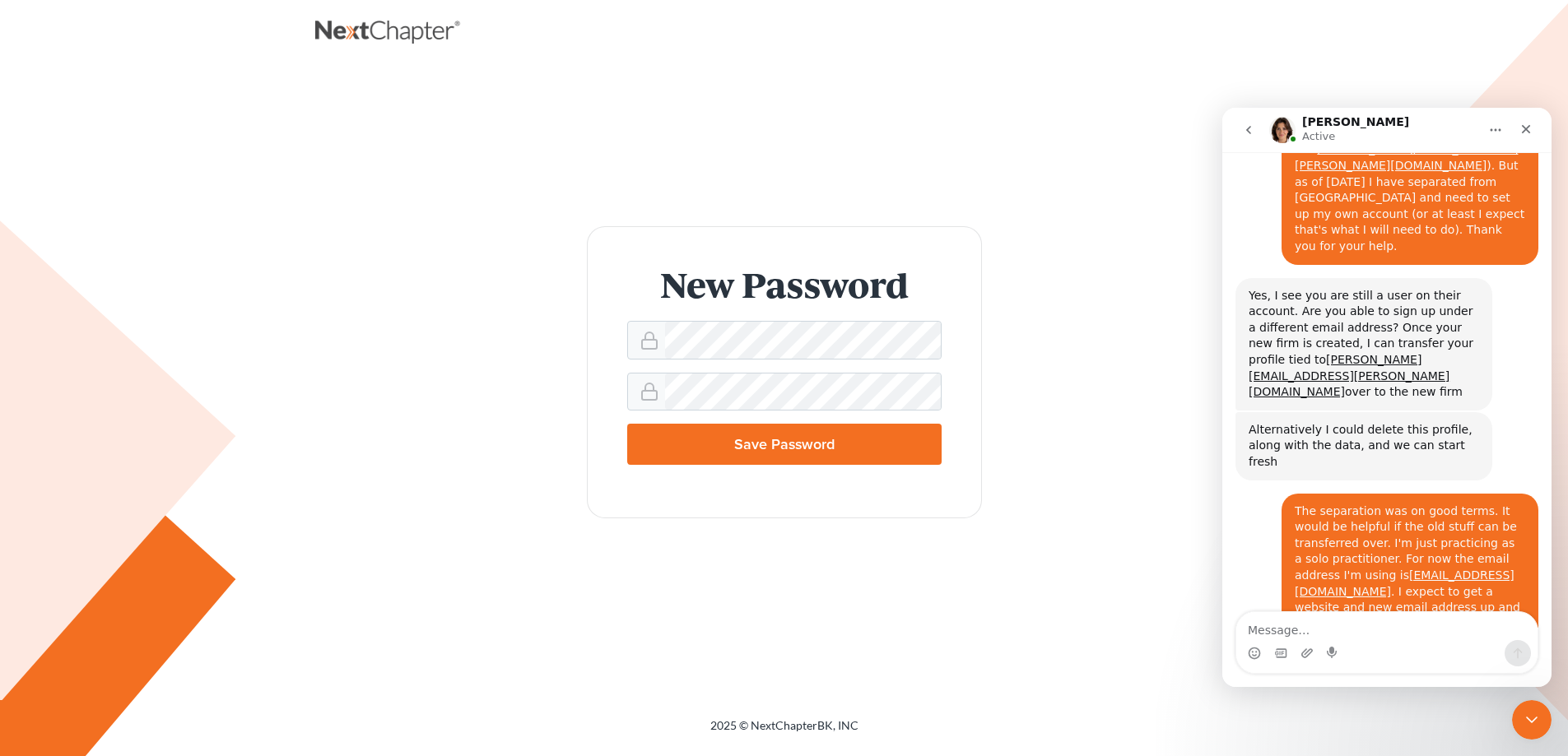
click at [745, 606] on div "New Password Save Password" at bounding box center [784, 372] width 938 height 612
click at [793, 447] on input "Save Password" at bounding box center [784, 444] width 315 height 41
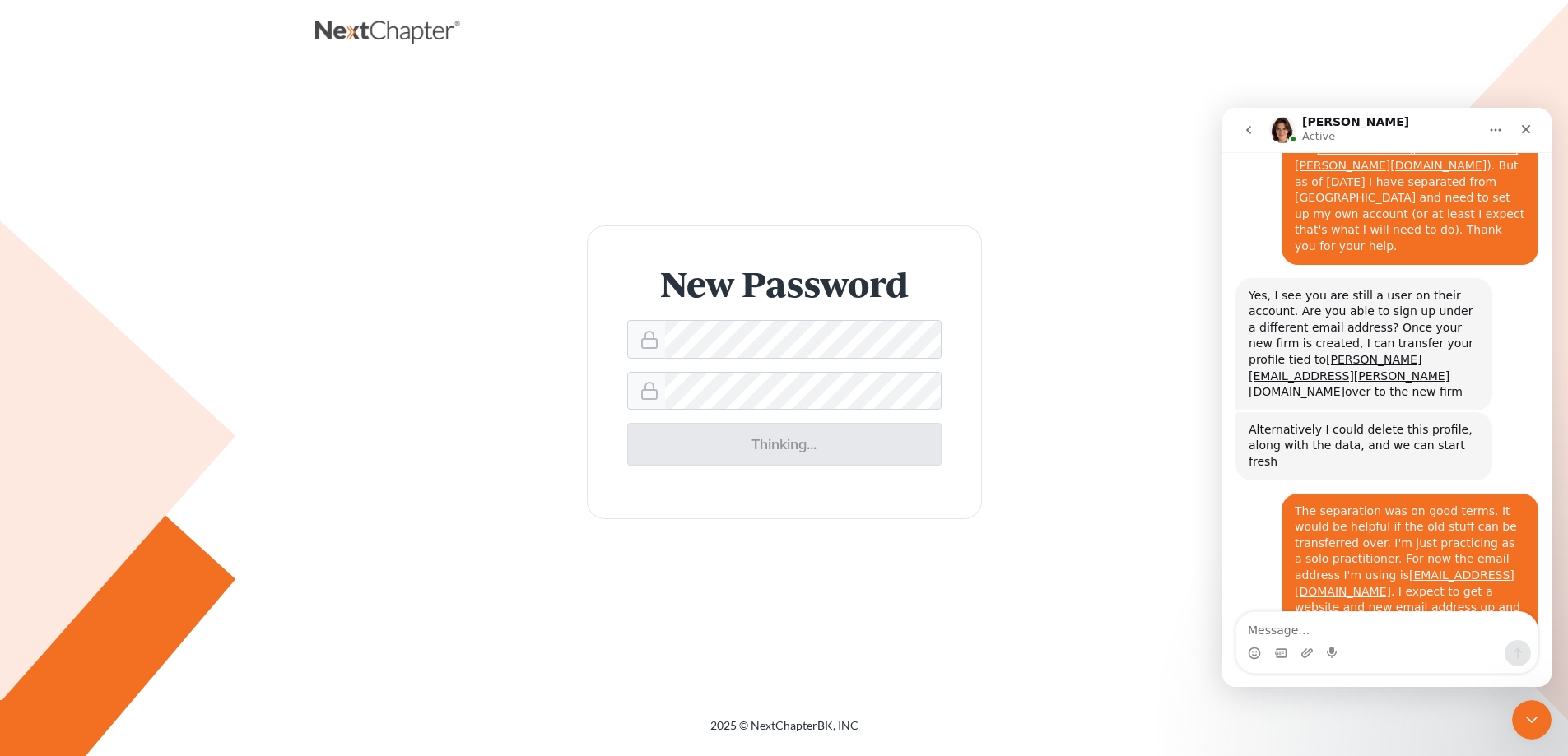
type input "Thinking..."
